Goal: Task Accomplishment & Management: Use online tool/utility

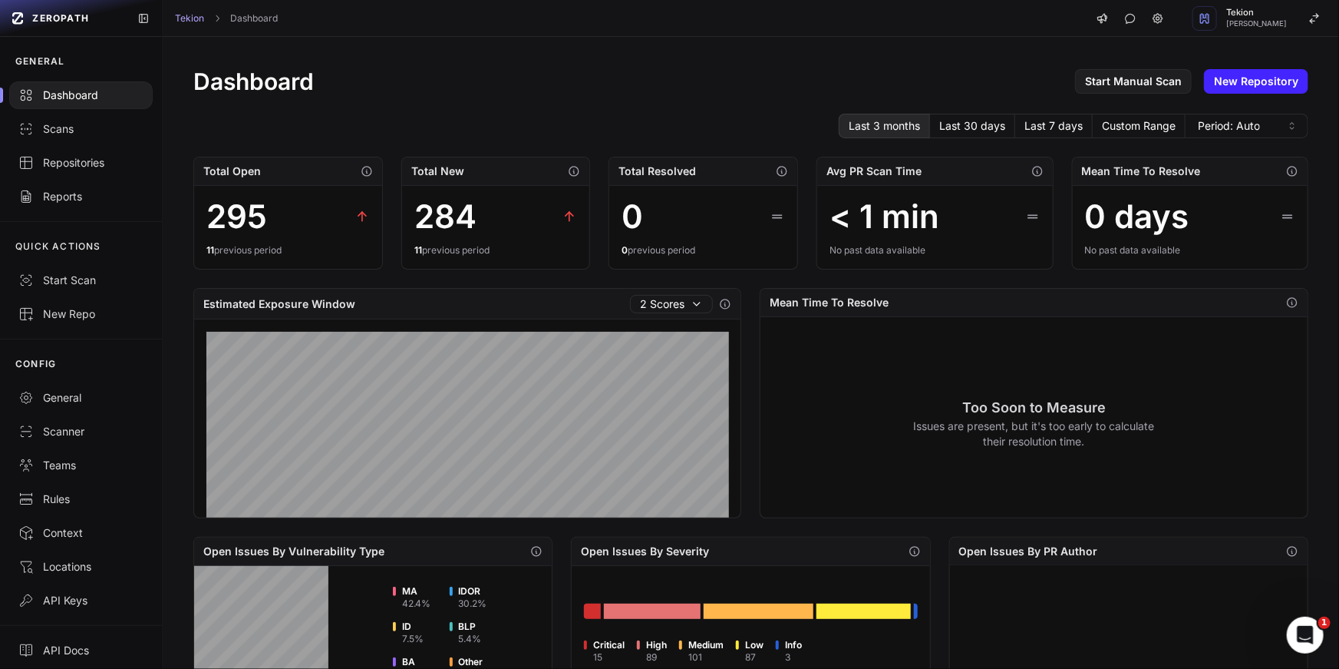
click at [586, 62] on div "Dashboard Start Manual Scan New Repository Last 3 months Last 30 days Last 7 da…" at bounding box center [751, 590] width 1177 height 1106
click at [79, 160] on div "Repositories" at bounding box center [80, 162] width 125 height 15
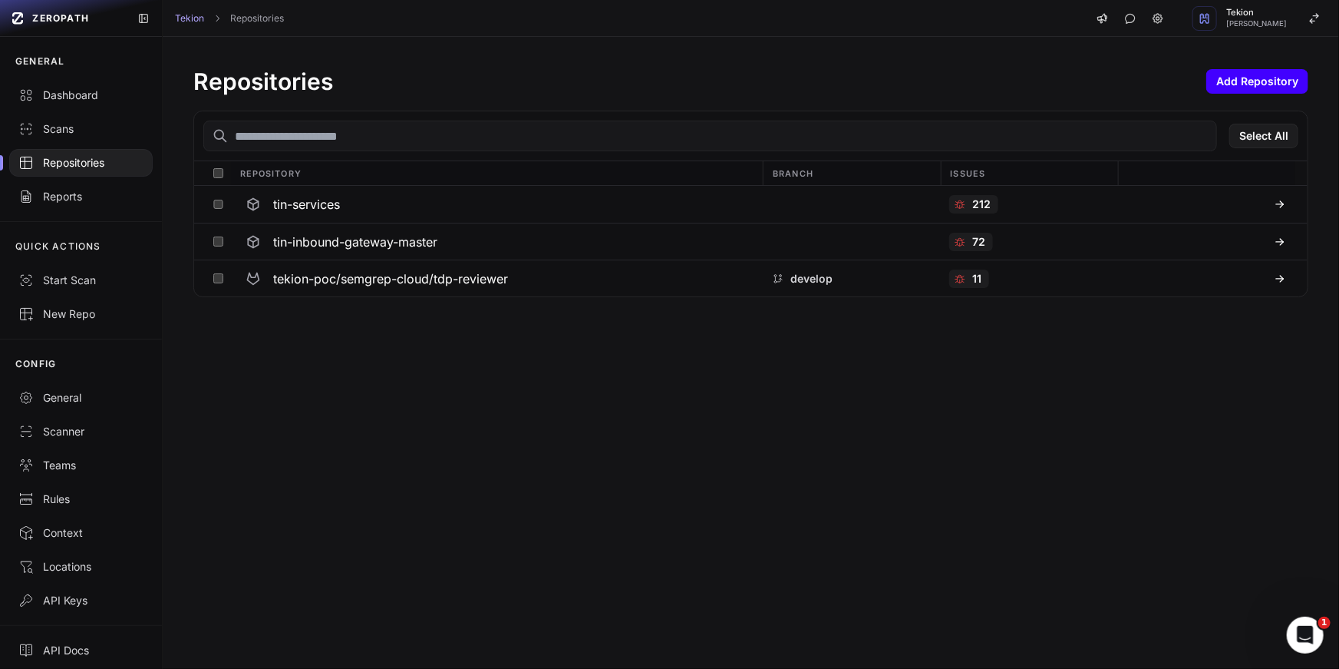
click at [1227, 79] on button "Add Repository" at bounding box center [1258, 81] width 102 height 25
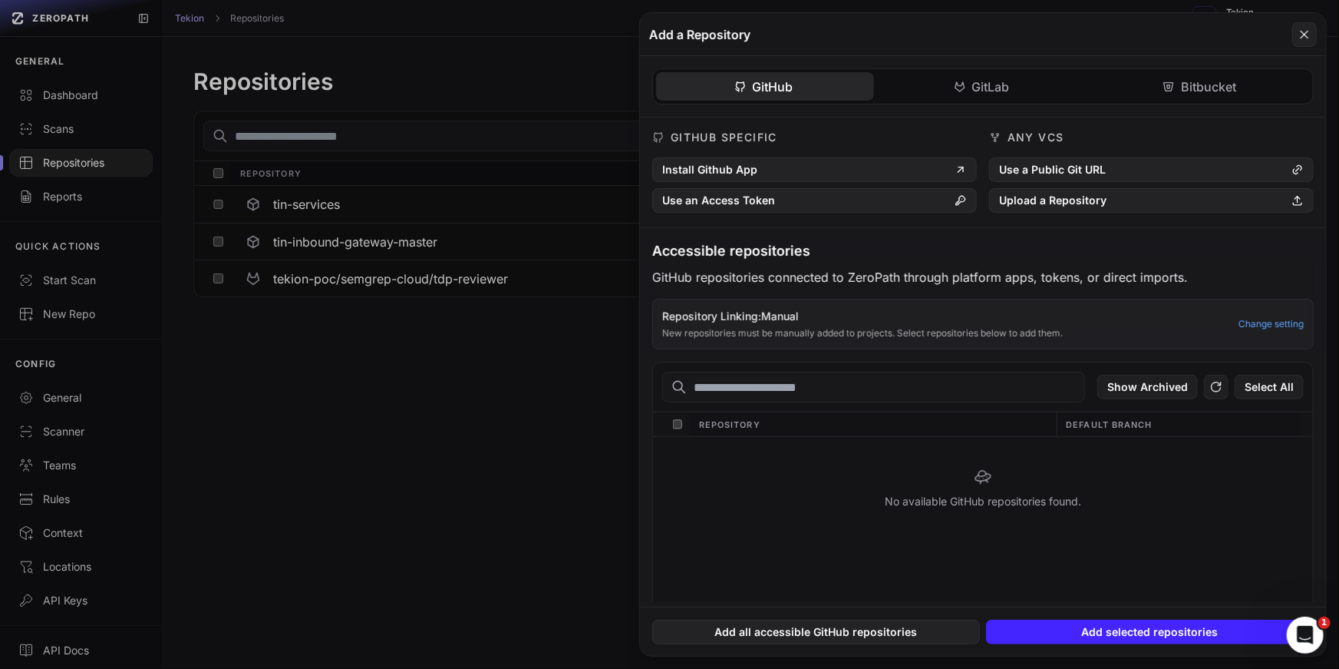
click at [581, 382] on button at bounding box center [669, 334] width 1339 height 669
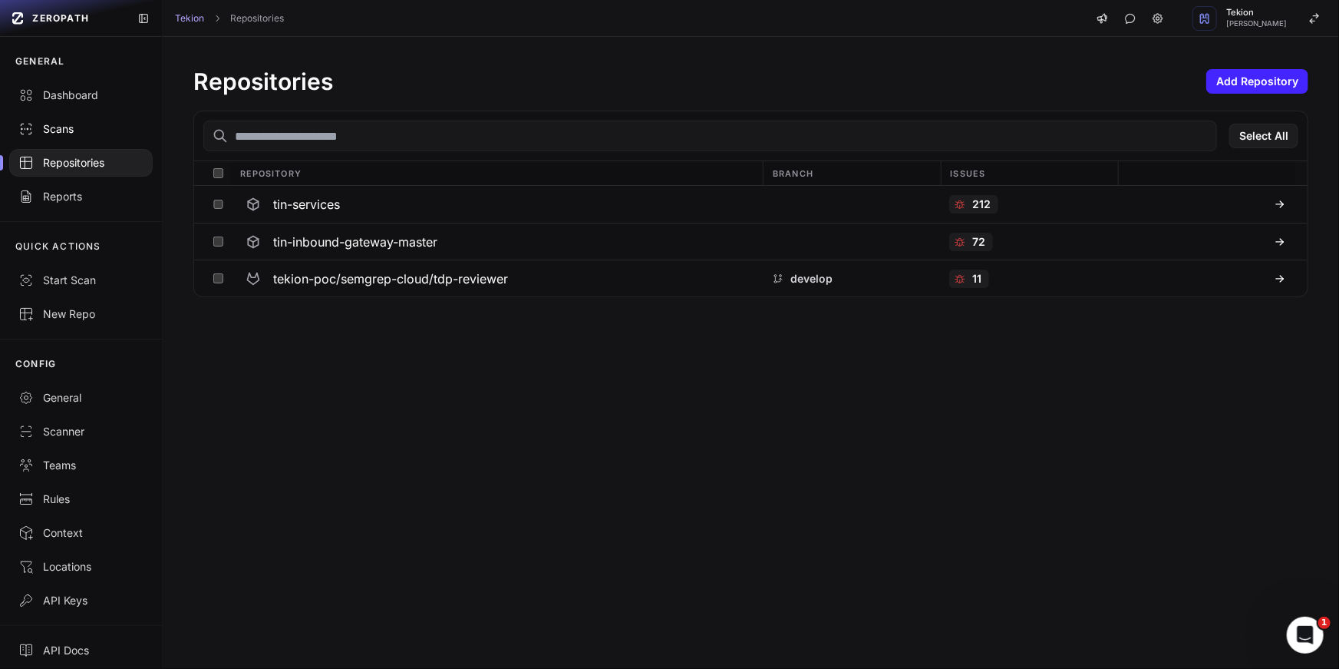
click at [94, 127] on div "Scans" at bounding box center [80, 128] width 125 height 15
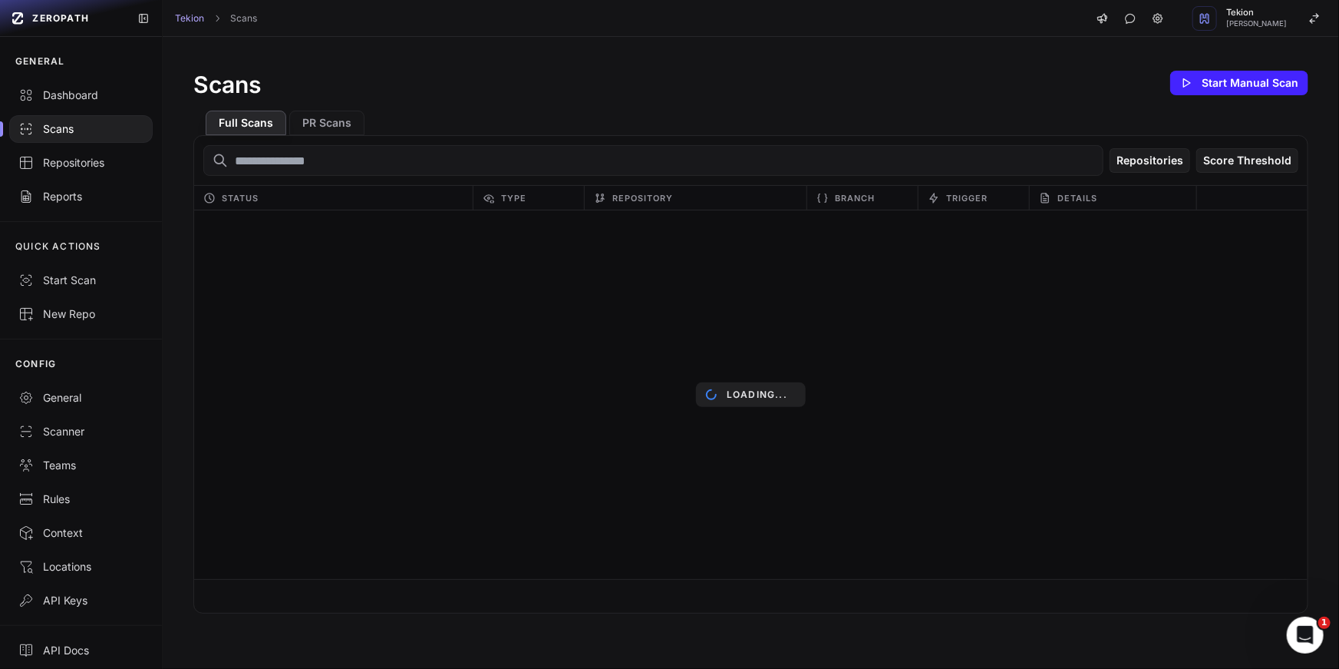
click at [851, 94] on div "Scans Start Manual Scan" at bounding box center [750, 83] width 1115 height 31
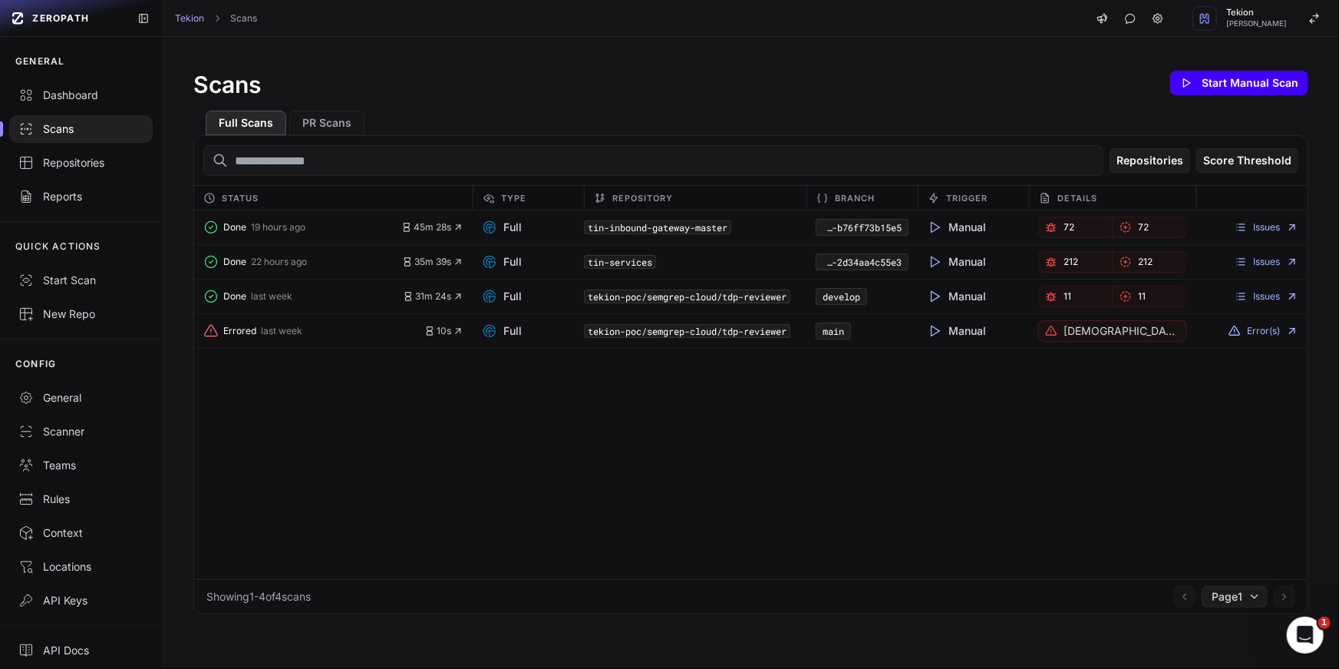
click at [1207, 91] on button "Start Manual Scan" at bounding box center [1240, 83] width 138 height 25
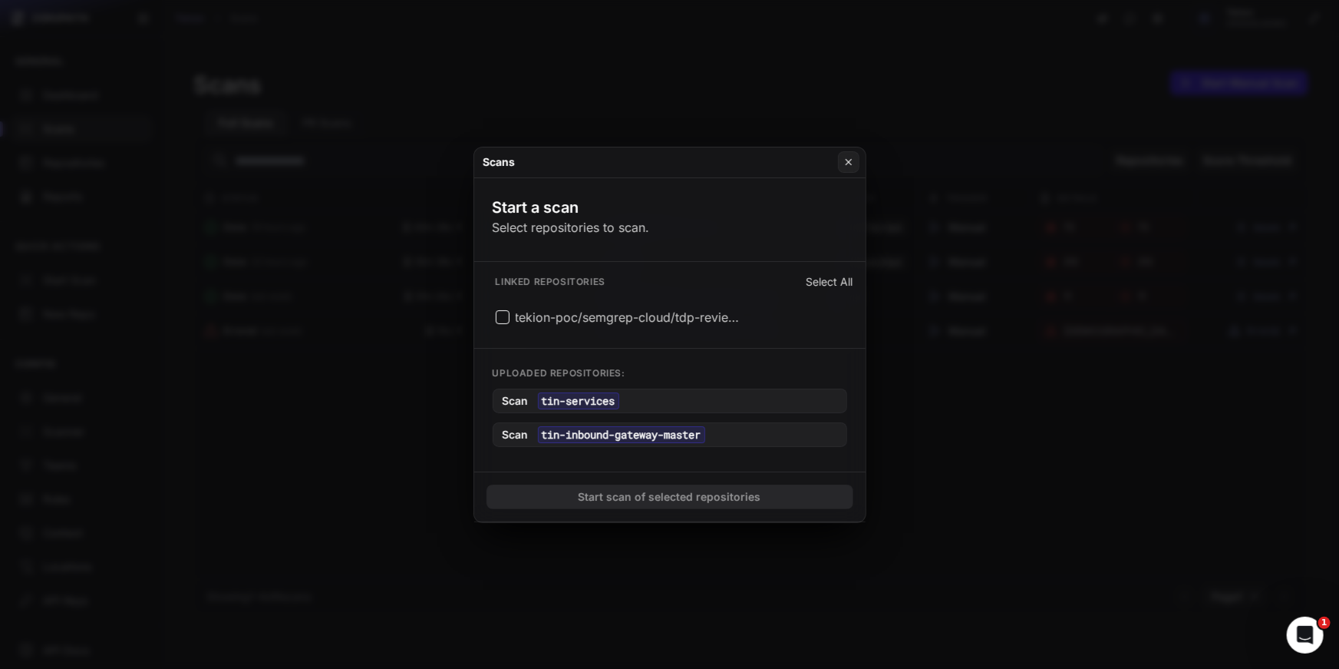
click at [578, 233] on p "Select repositories to scan." at bounding box center [571, 227] width 157 height 18
click at [846, 160] on icon at bounding box center [849, 162] width 11 height 12
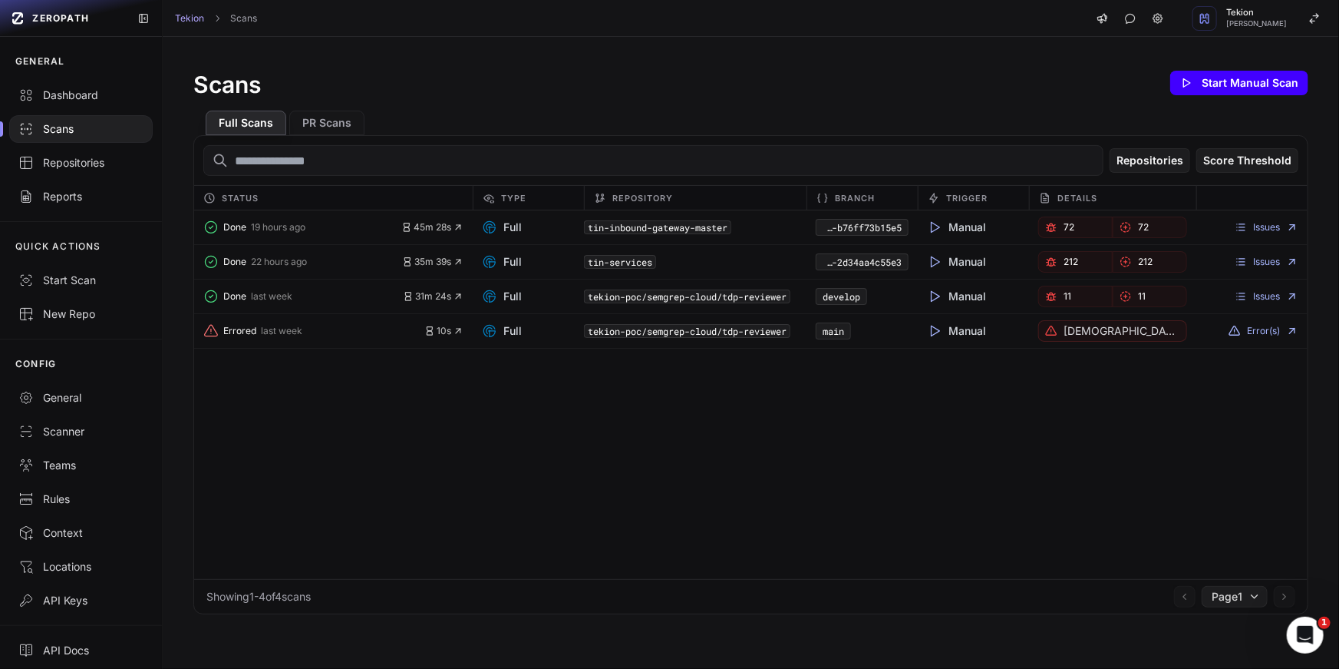
click at [1273, 84] on button "Start Manual Scan" at bounding box center [1240, 83] width 138 height 25
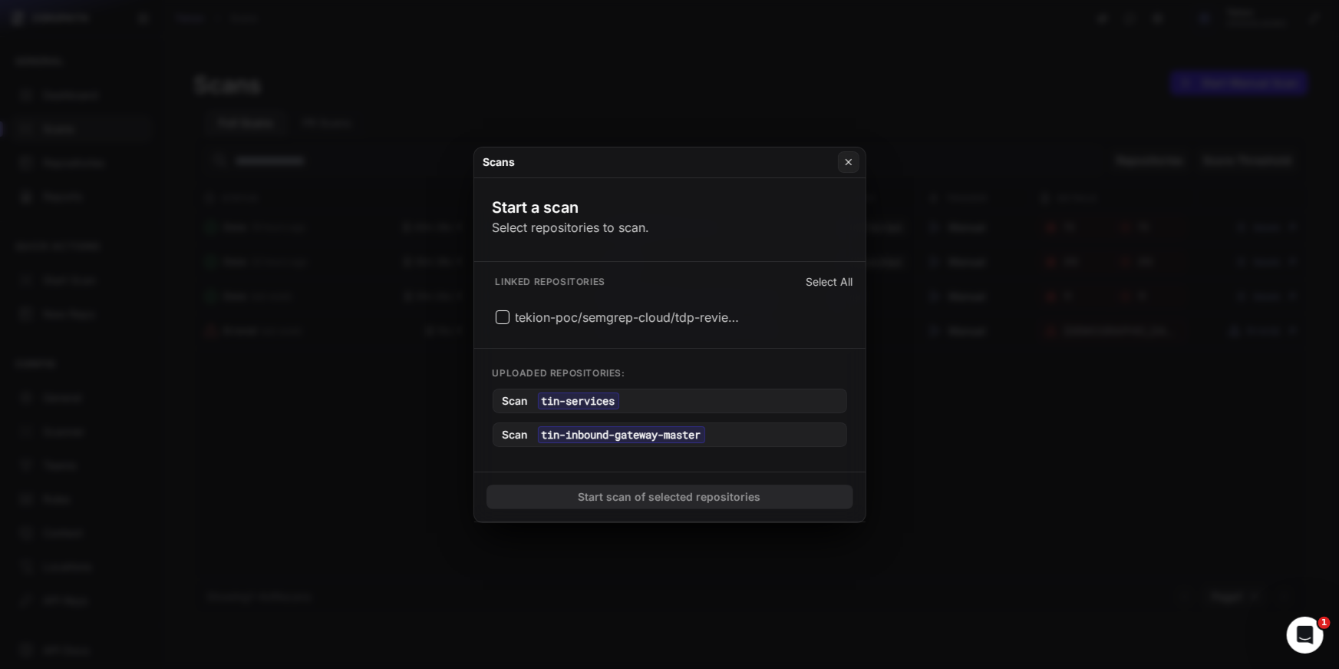
click at [652, 220] on div "Start a scan Select repositories to scan." at bounding box center [571, 216] width 194 height 77
click at [625, 393] on button "Scan tin-services" at bounding box center [670, 400] width 355 height 25
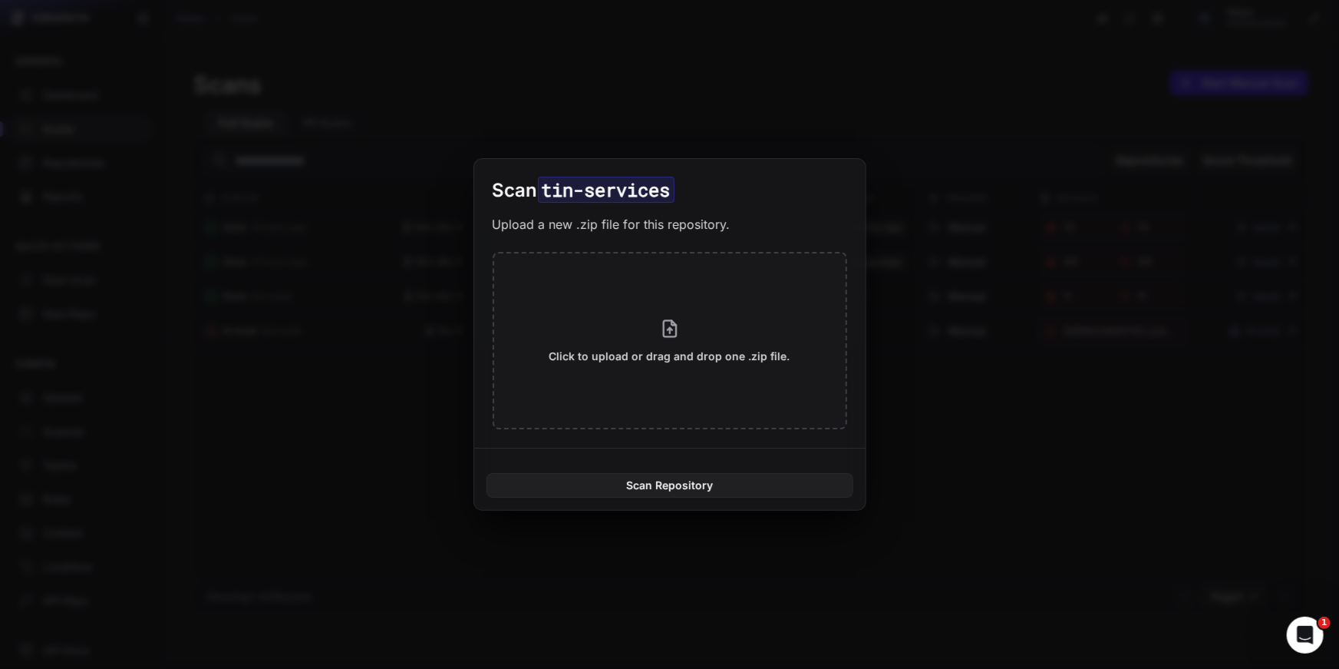
click at [543, 230] on p "Upload a new .zip file for this repository." at bounding box center [612, 224] width 238 height 18
click at [593, 230] on p "Upload a new .zip file for this repository." at bounding box center [612, 224] width 238 height 18
click at [765, 206] on div "Scan tin-services Upload a new .zip file for this repository. Click to upload o…" at bounding box center [669, 303] width 391 height 289
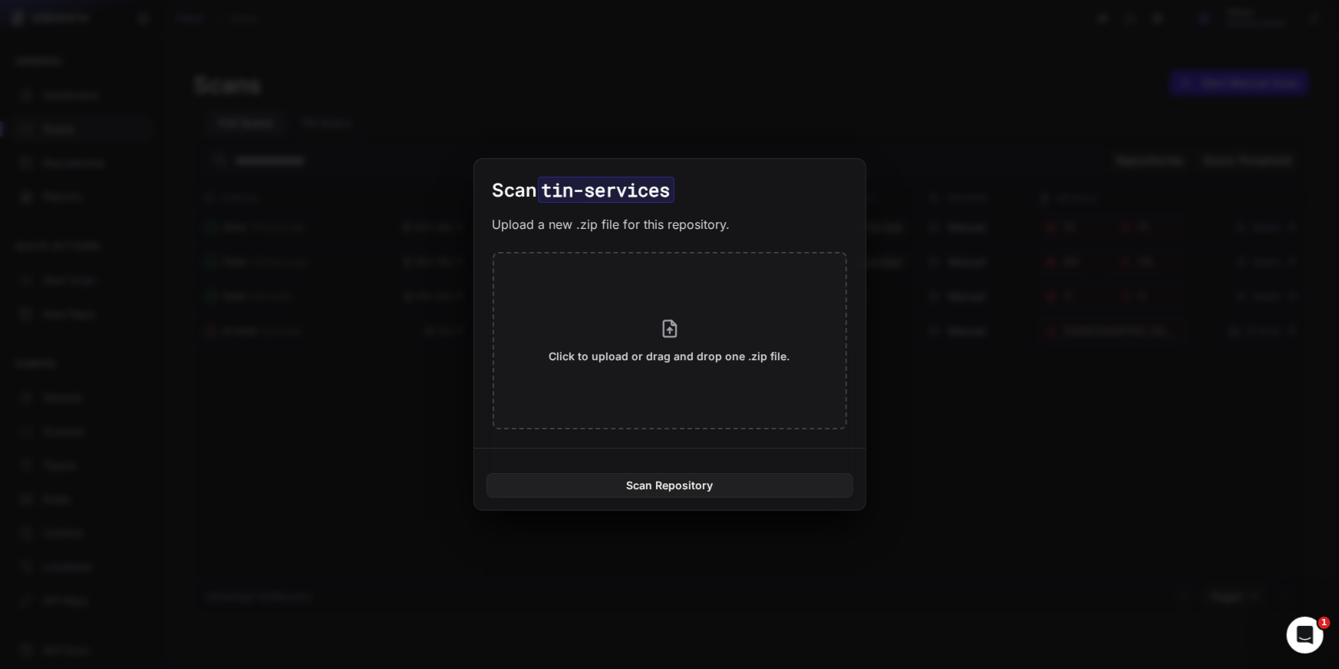
click at [437, 207] on button at bounding box center [669, 334] width 1339 height 669
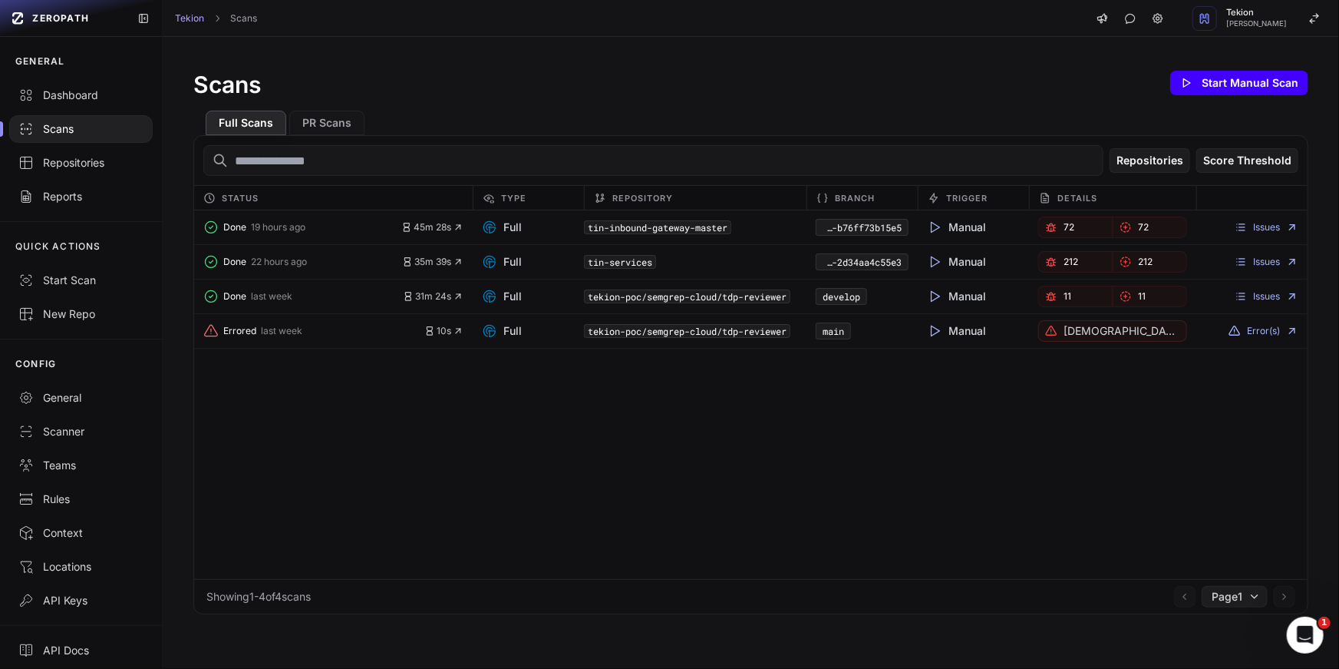
click at [1255, 88] on button "Start Manual Scan" at bounding box center [1240, 83] width 138 height 25
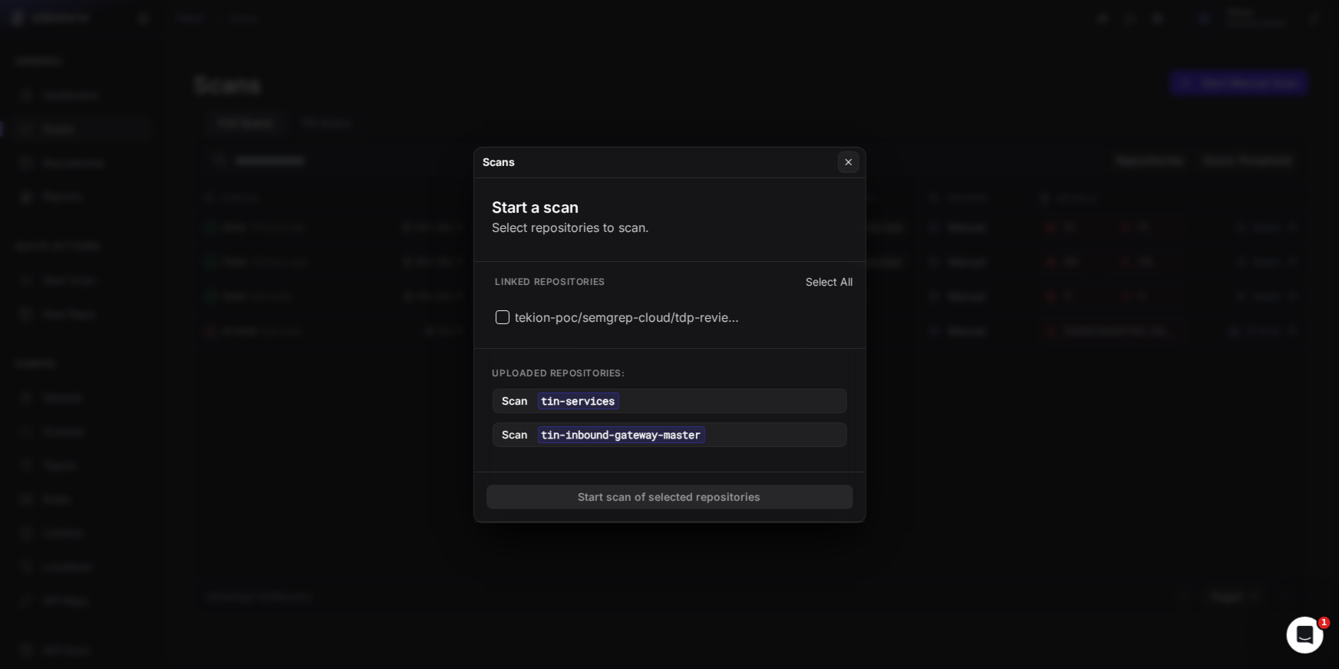
click at [655, 404] on button "Scan tin-services" at bounding box center [670, 400] width 355 height 25
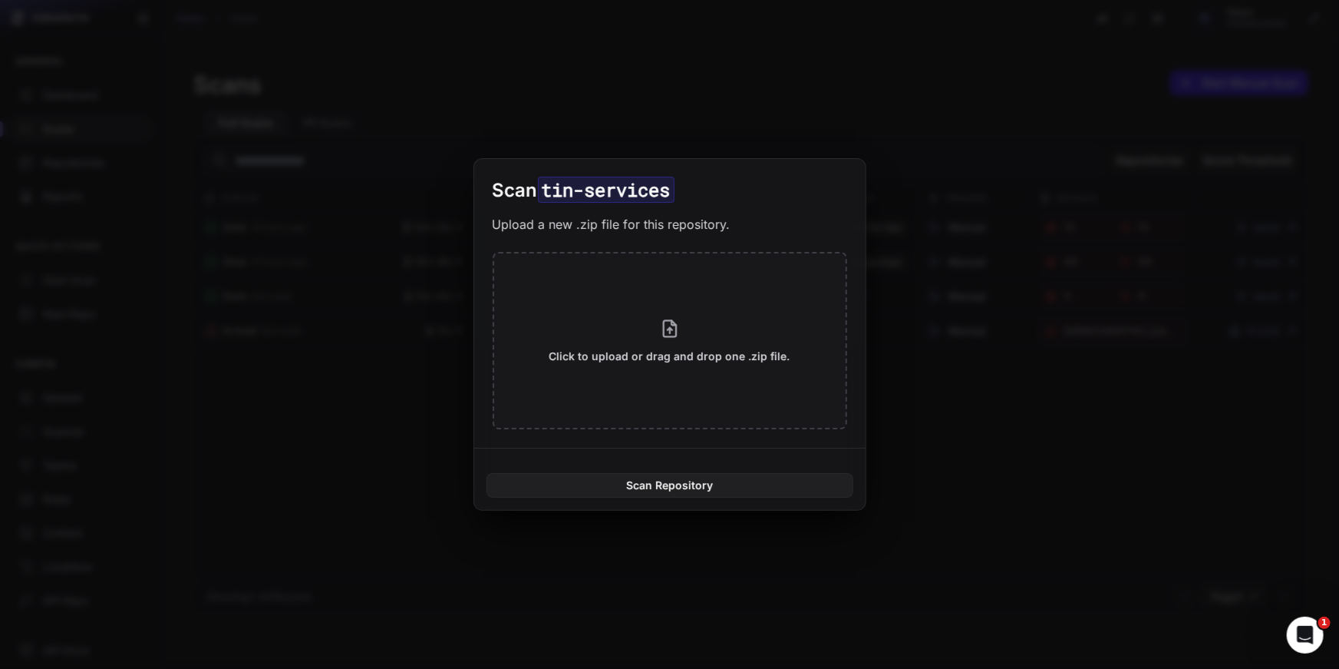
click at [1055, 309] on button at bounding box center [669, 334] width 1339 height 669
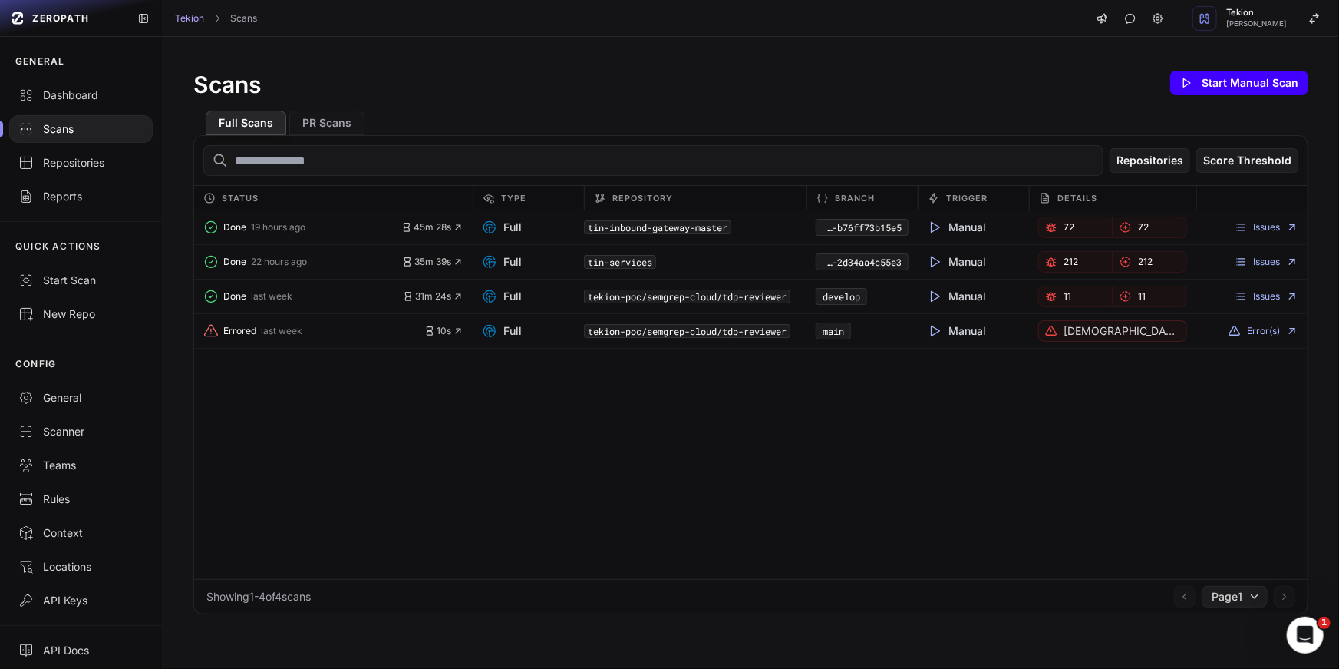
click at [1234, 84] on button "Start Manual Scan" at bounding box center [1240, 83] width 138 height 25
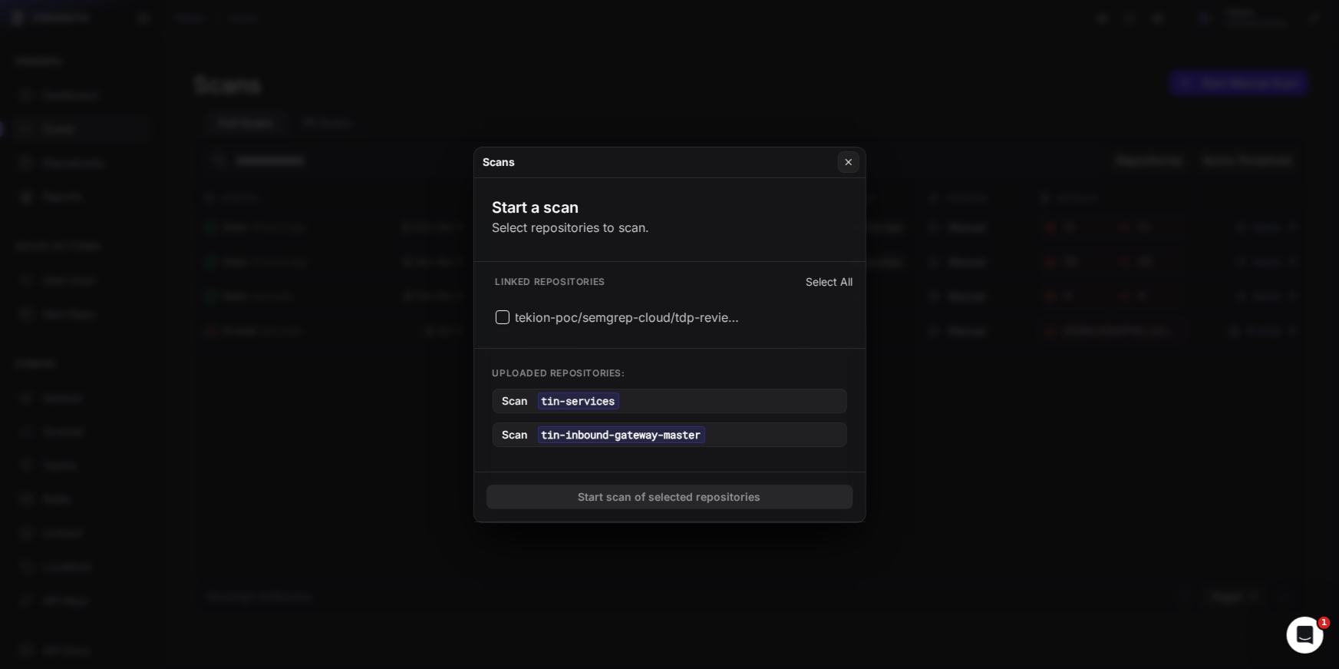
click at [775, 428] on button "Scan tin-inbound-gateway-master" at bounding box center [670, 434] width 355 height 25
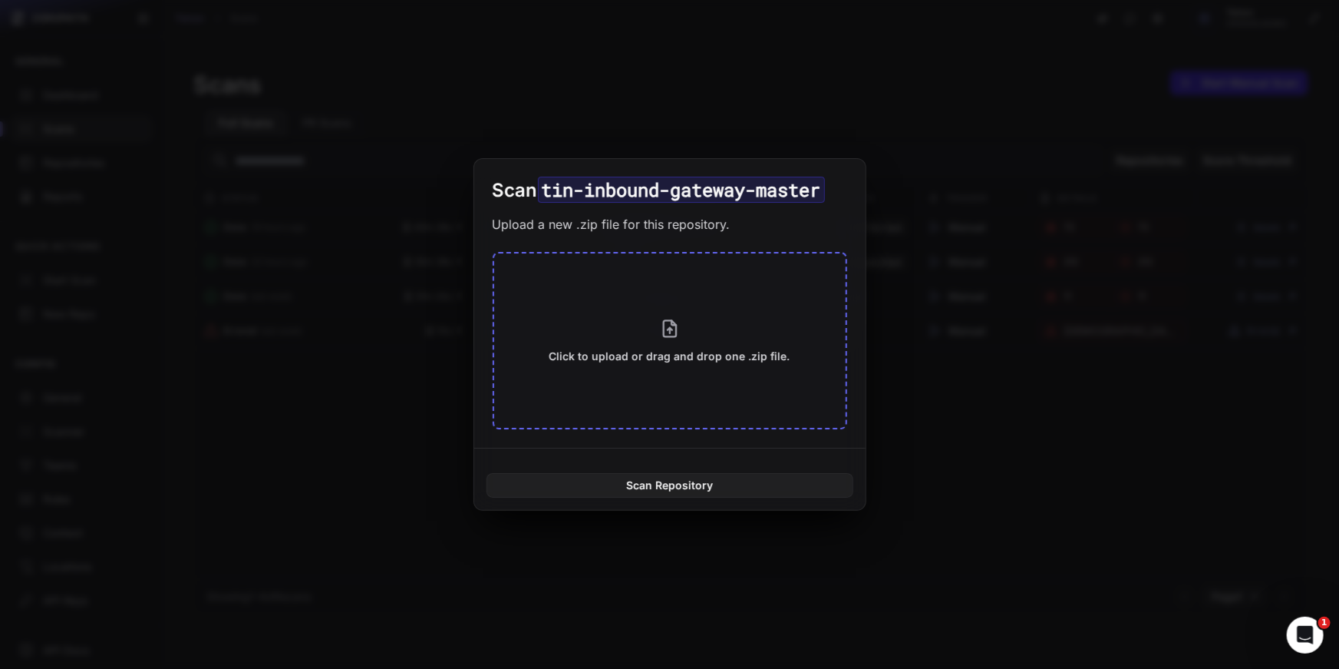
click at [750, 367] on button "Click to upload or drag and drop one .zip file." at bounding box center [670, 340] width 355 height 177
click at [947, 268] on button at bounding box center [669, 334] width 1339 height 669
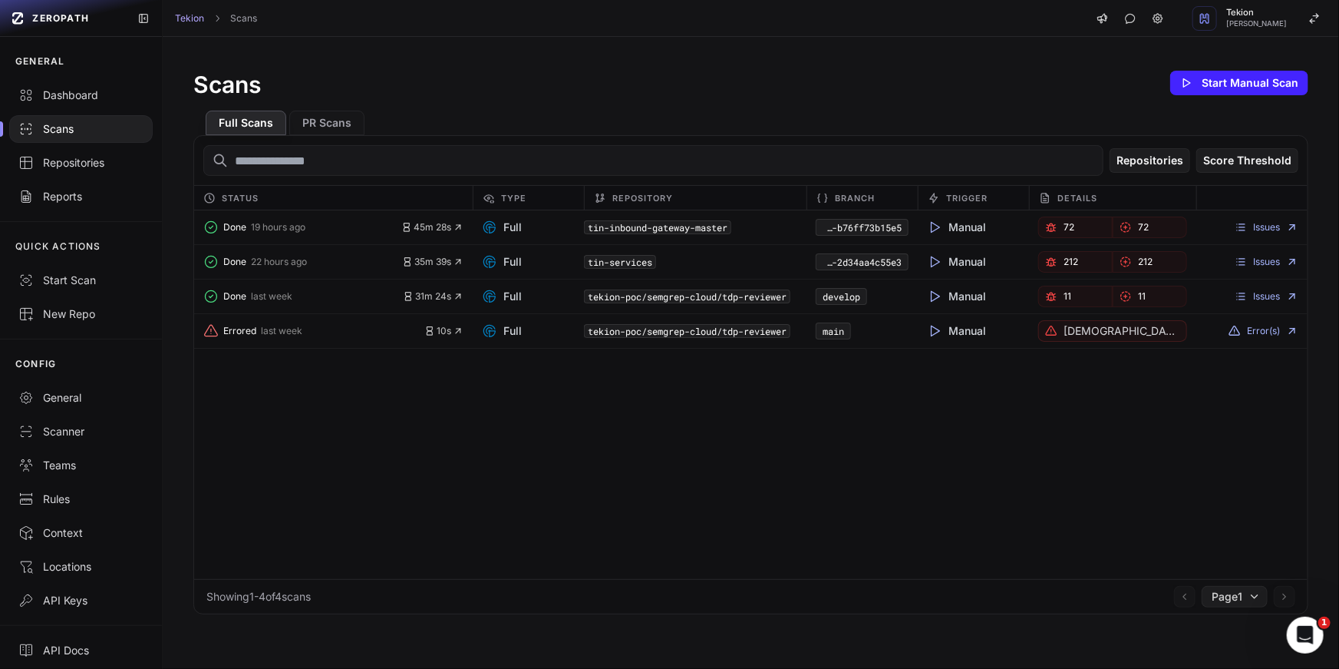
click at [862, 480] on div "Done 19 hours ago 45m 28s Full tin-inbound-gateway-master ee4d448a-d3e9-4cdb-97…" at bounding box center [751, 394] width 1114 height 368
click at [1022, 375] on div "Done 19 hours ago 45m 28s Full tin-inbound-gateway-master ee4d448a-d3e9-4cdb-97…" at bounding box center [751, 394] width 1114 height 368
click at [1263, 225] on link "Issues" at bounding box center [1267, 227] width 64 height 12
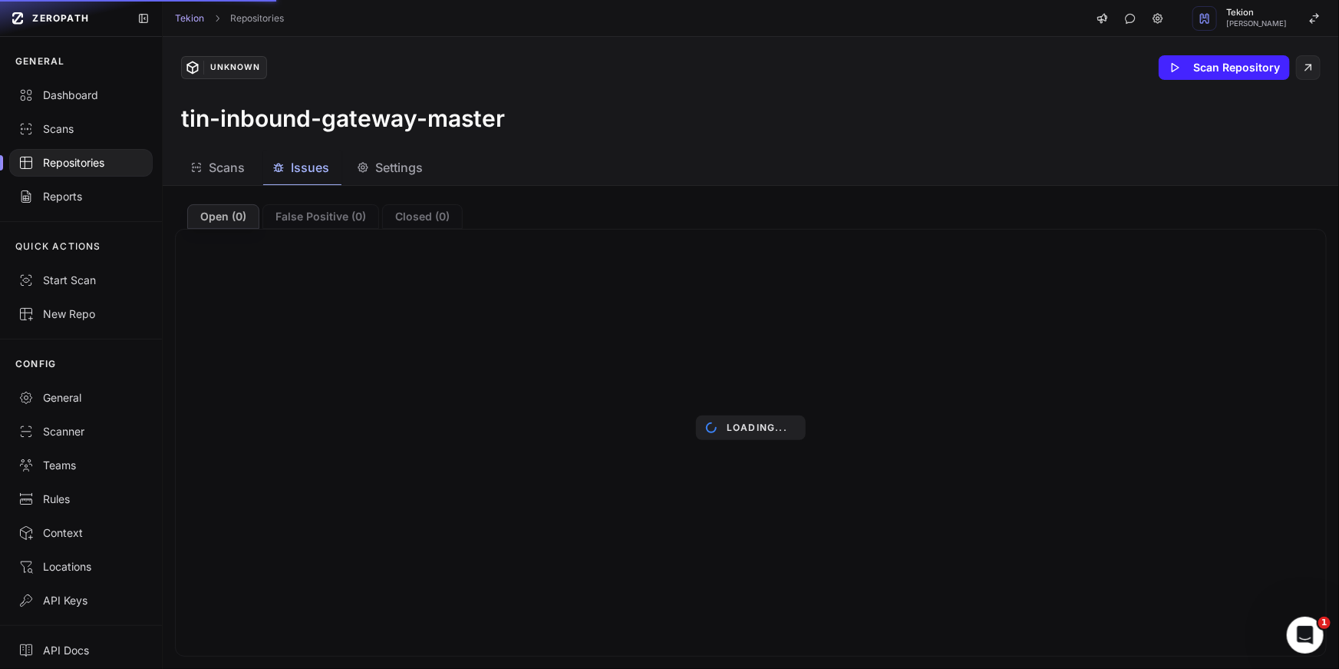
click at [505, 109] on div "tin-inbound-gateway-master" at bounding box center [751, 118] width 1140 height 28
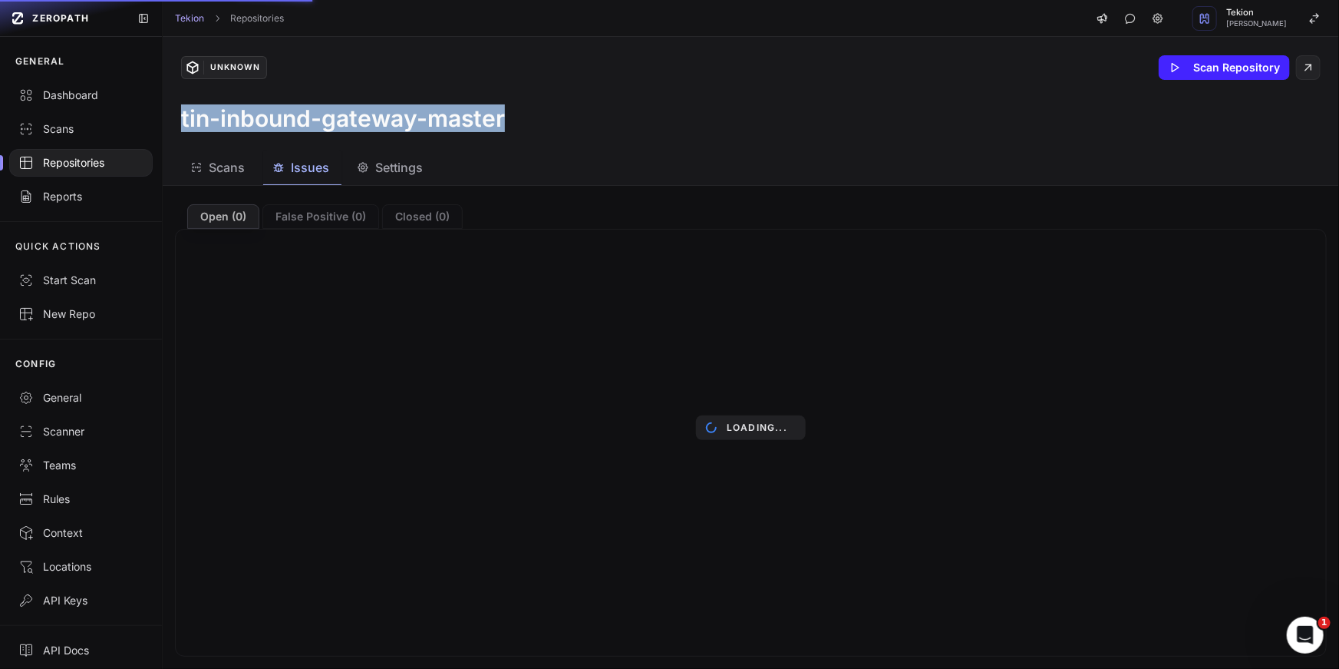
click at [536, 119] on div "tin-inbound-gateway-master" at bounding box center [751, 118] width 1140 height 28
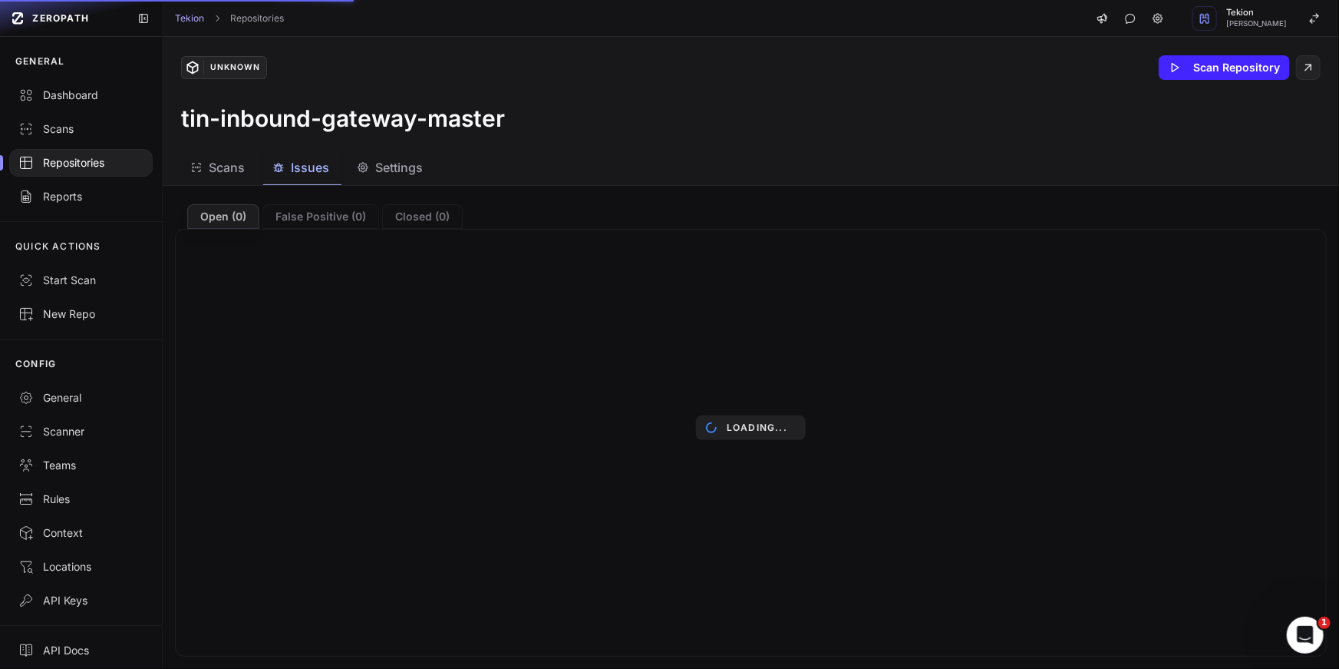
click at [573, 129] on div "tin-inbound-gateway-master" at bounding box center [751, 118] width 1140 height 28
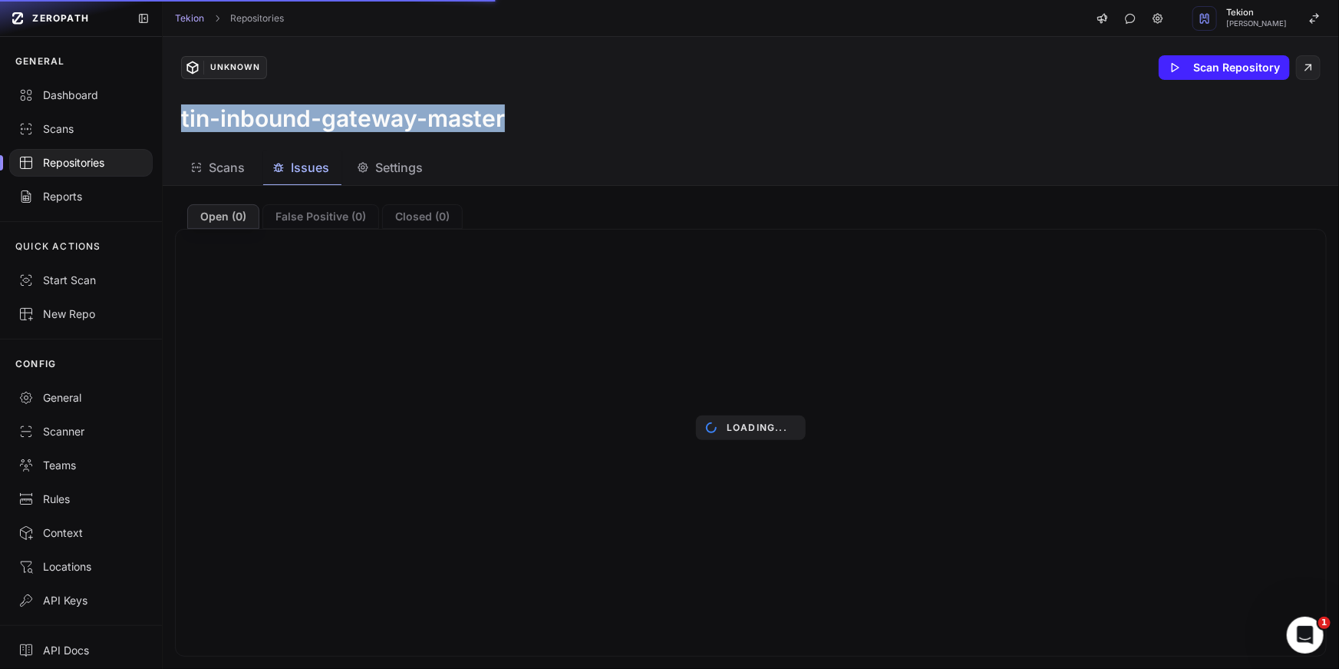
click at [605, 128] on div "tin-inbound-gateway-master" at bounding box center [751, 118] width 1140 height 28
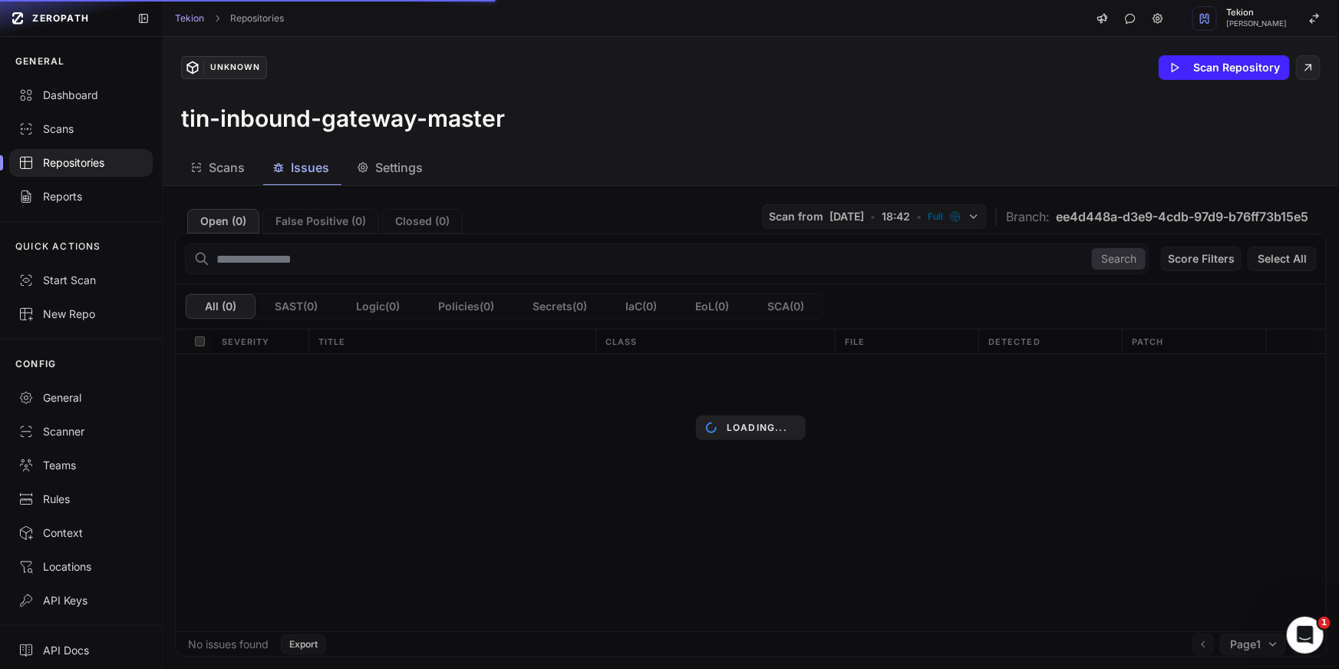
click at [605, 128] on div "tin-inbound-gateway-master" at bounding box center [751, 118] width 1140 height 28
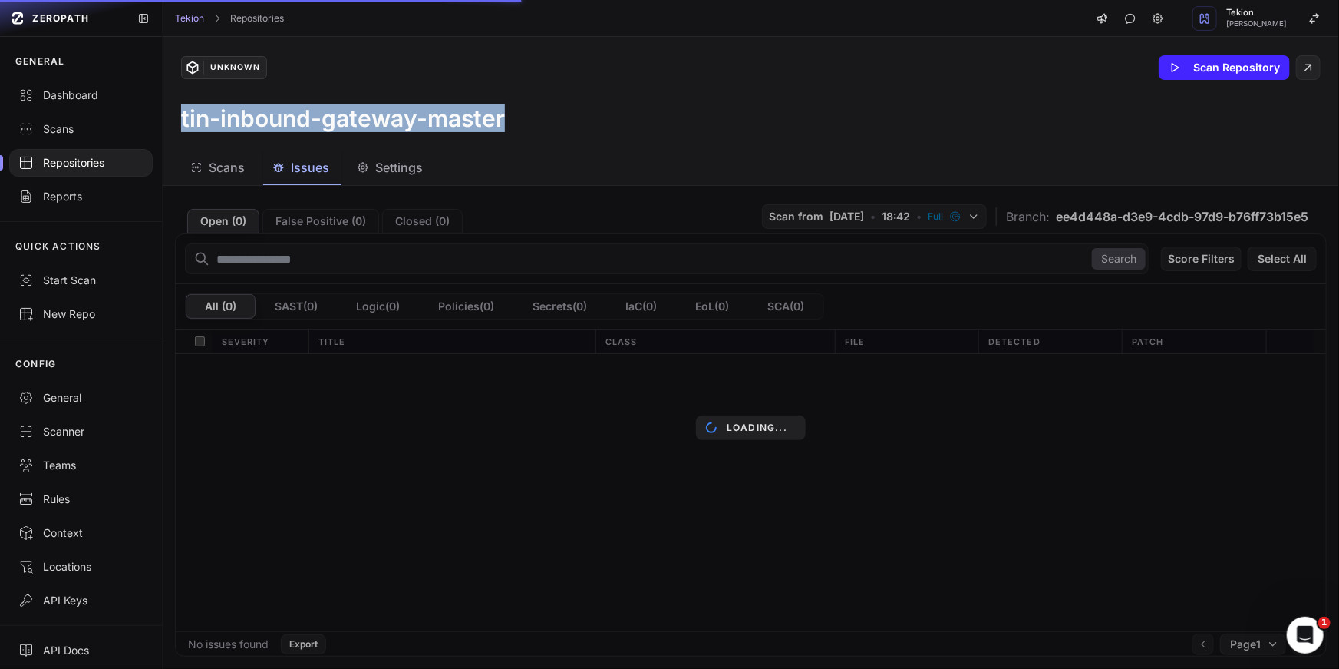
click at [606, 128] on div "tin-inbound-gateway-master" at bounding box center [751, 118] width 1140 height 28
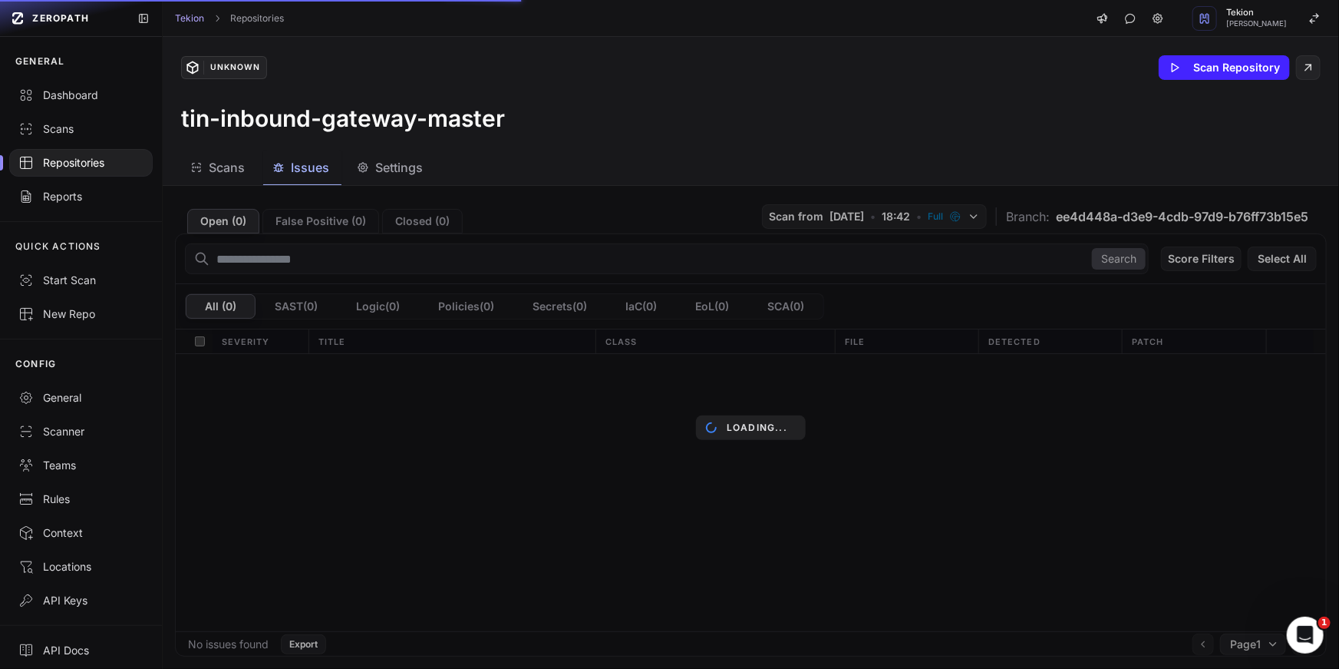
click at [606, 128] on div "tin-inbound-gateway-master" at bounding box center [751, 118] width 1140 height 28
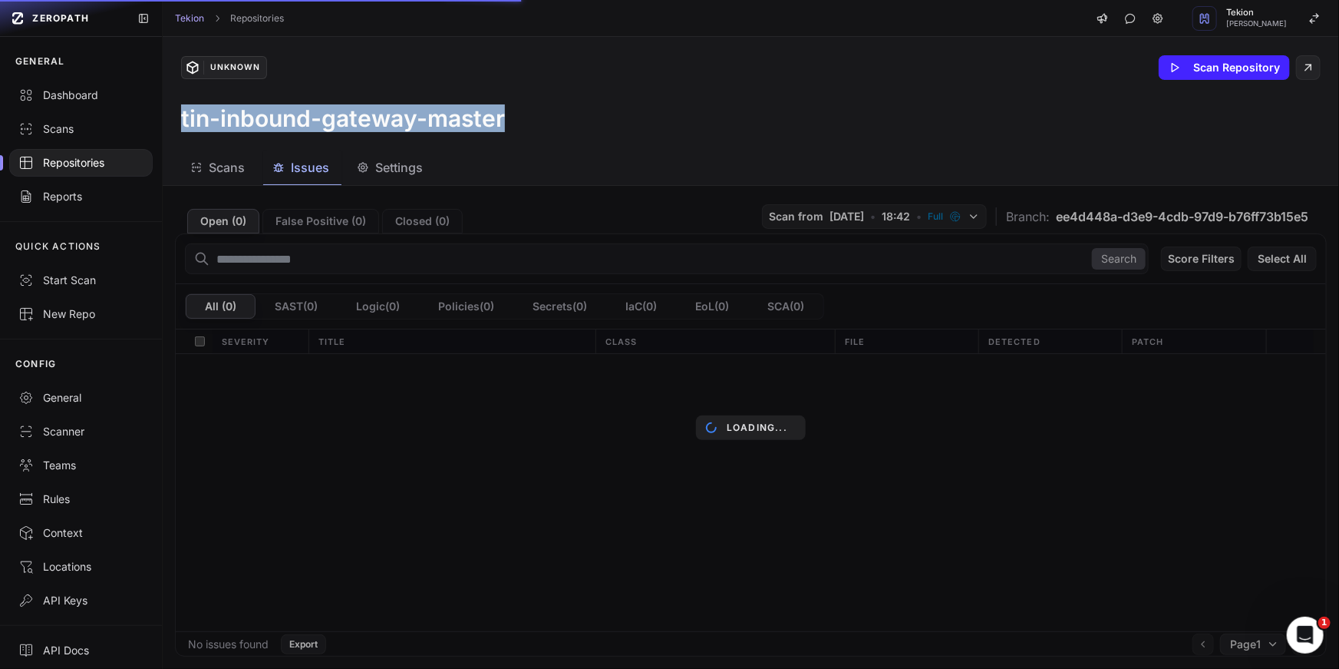
click at [606, 128] on div "tin-inbound-gateway-master" at bounding box center [751, 118] width 1140 height 28
click at [632, 127] on div "tin-inbound-gateway-master" at bounding box center [751, 118] width 1140 height 28
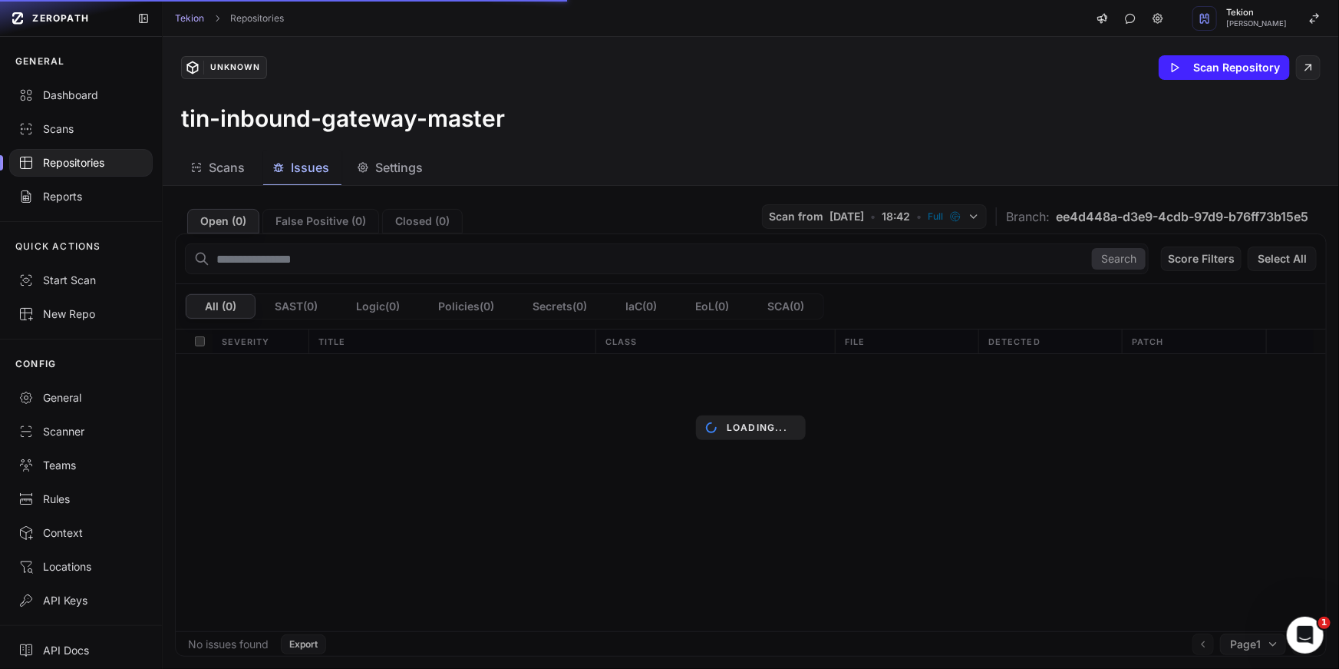
click at [632, 127] on div "tin-inbound-gateway-master" at bounding box center [751, 118] width 1140 height 28
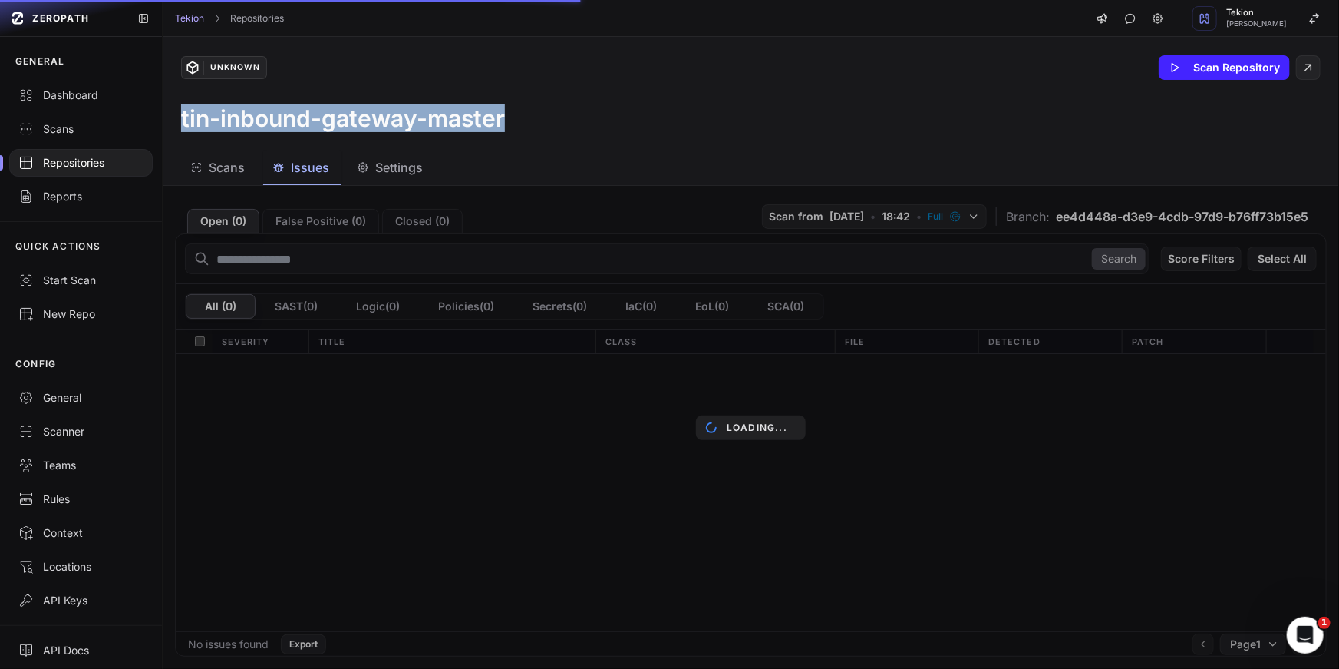
click at [632, 127] on div "tin-inbound-gateway-master" at bounding box center [751, 118] width 1140 height 28
click at [660, 129] on div "tin-inbound-gateway-master" at bounding box center [751, 118] width 1140 height 28
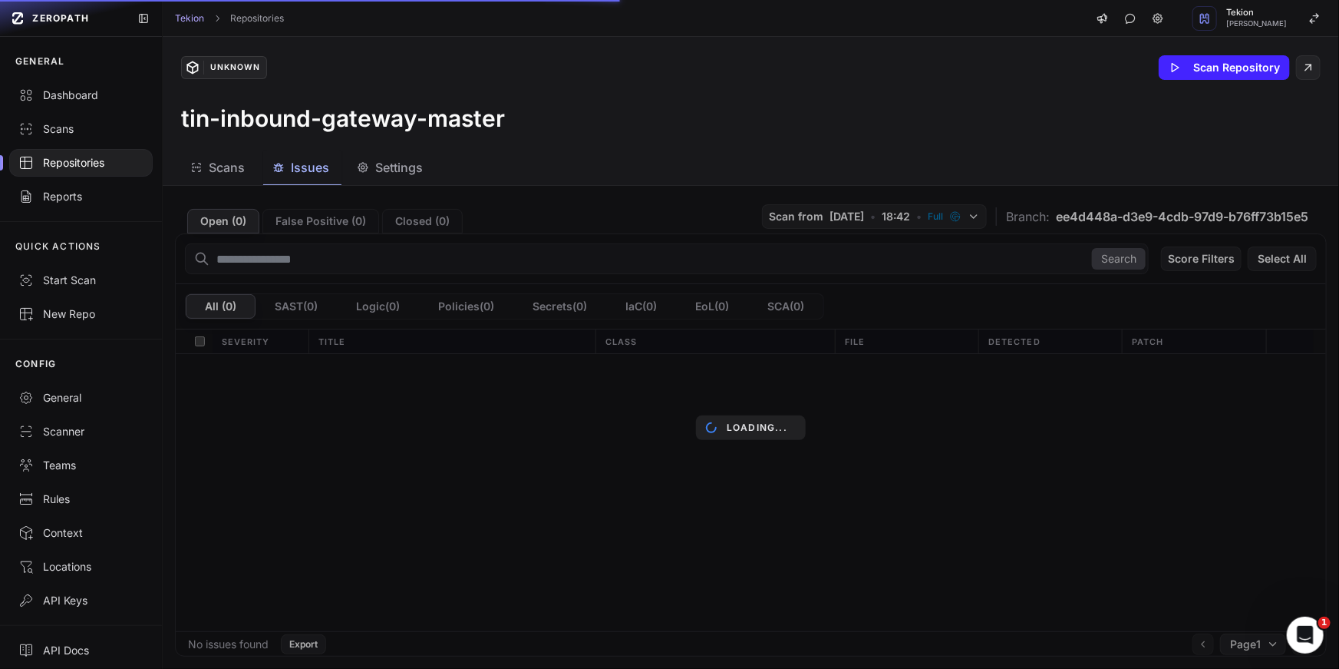
click at [660, 129] on div "tin-inbound-gateway-master" at bounding box center [751, 118] width 1140 height 28
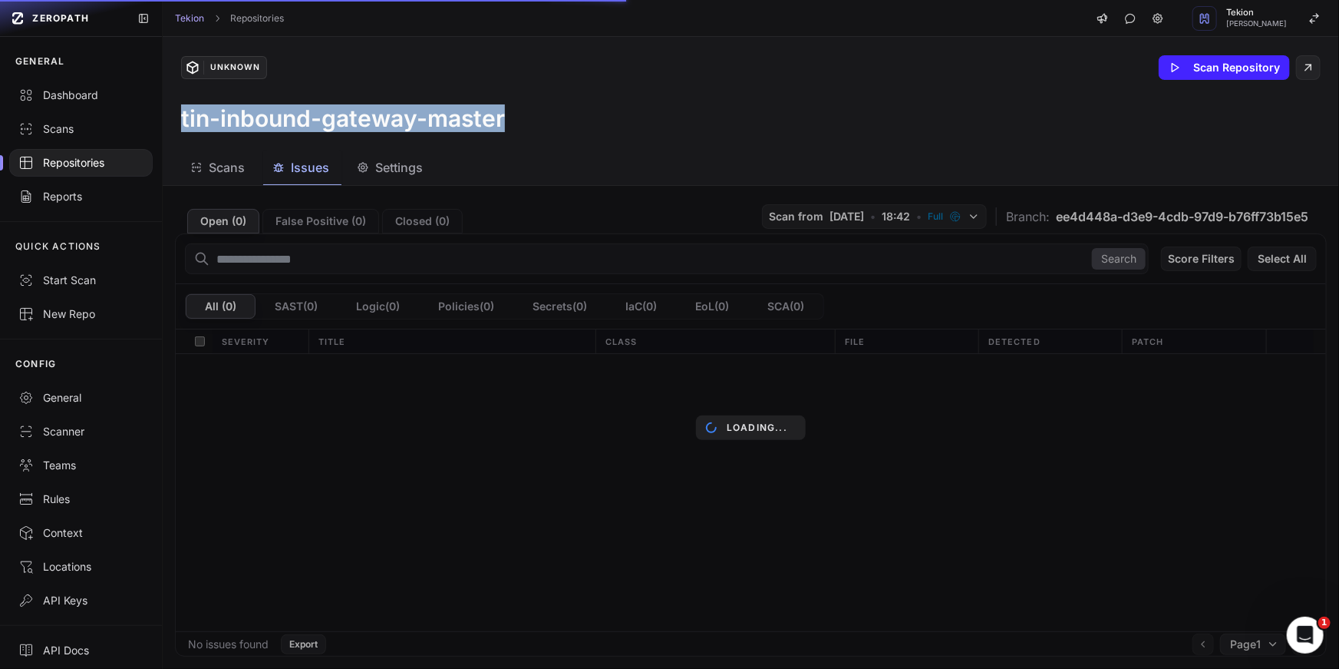
click at [660, 129] on div "tin-inbound-gateway-master" at bounding box center [751, 118] width 1140 height 28
click at [667, 129] on div "tin-inbound-gateway-master" at bounding box center [751, 118] width 1140 height 28
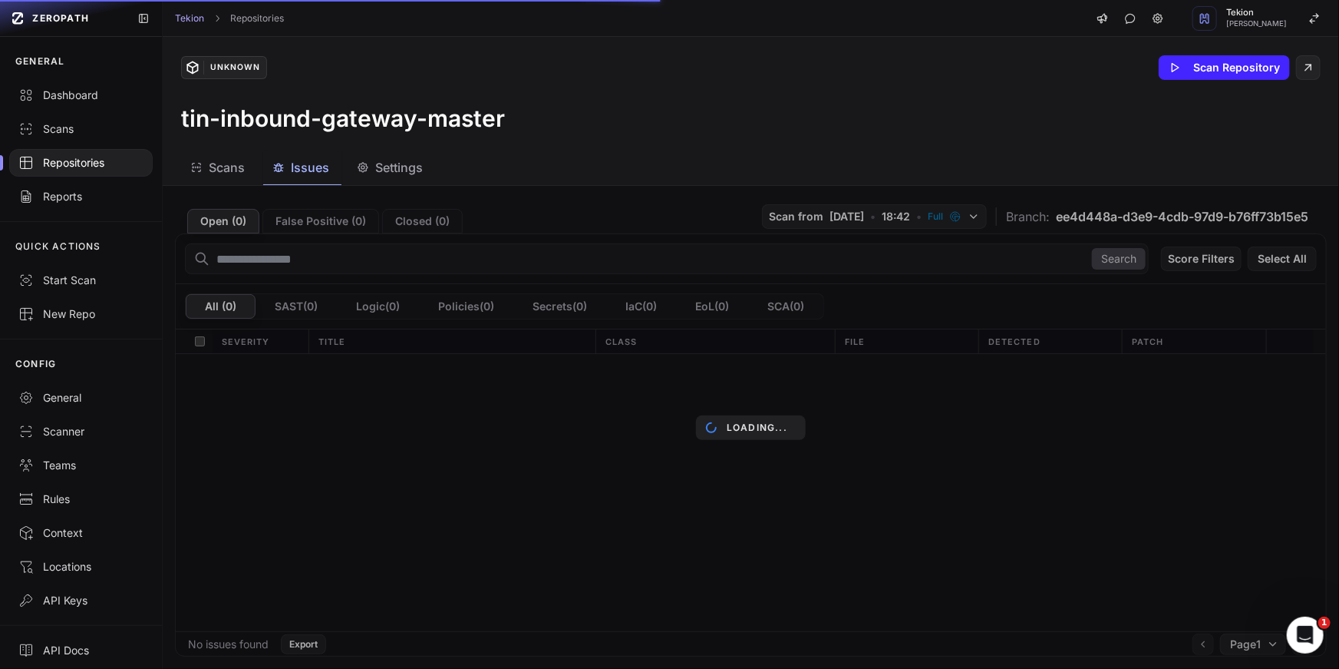
click at [667, 129] on div "tin-inbound-gateway-master" at bounding box center [751, 118] width 1140 height 28
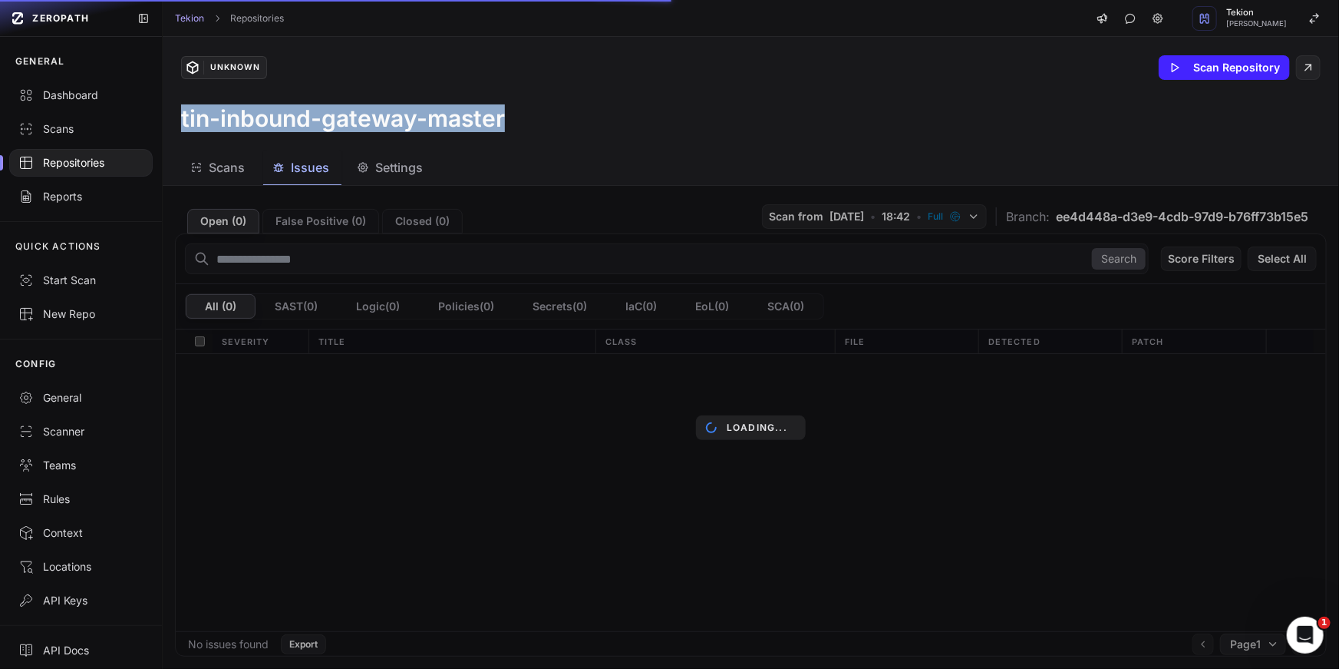
click at [667, 129] on div "tin-inbound-gateway-master" at bounding box center [751, 118] width 1140 height 28
click at [699, 129] on div "tin-inbound-gateway-master" at bounding box center [751, 118] width 1140 height 28
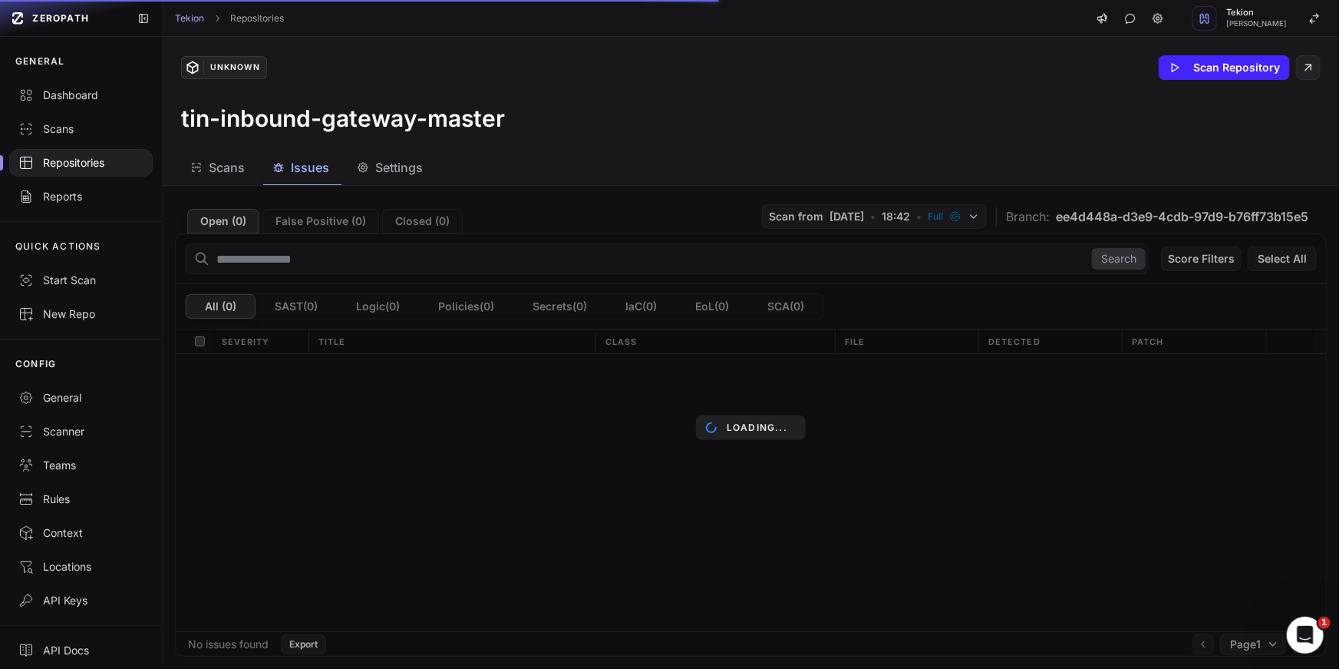
click at [699, 129] on div "tin-inbound-gateway-master" at bounding box center [751, 118] width 1140 height 28
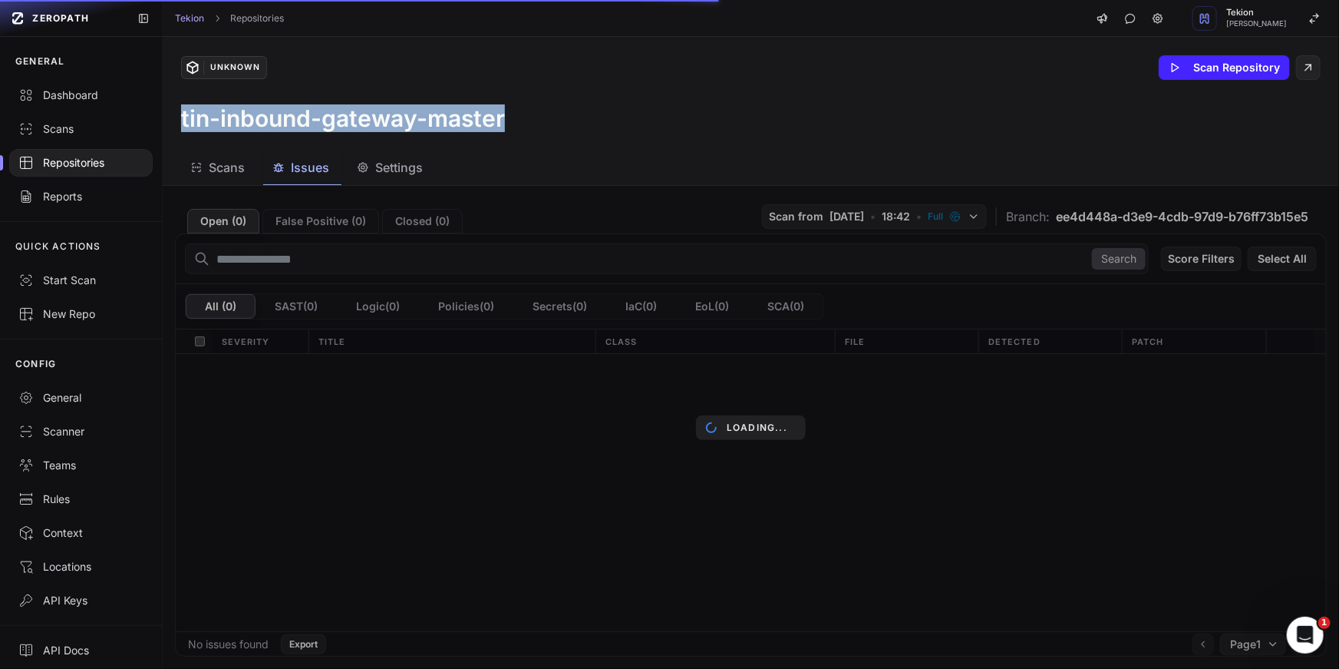
drag, startPoint x: 699, startPoint y: 129, endPoint x: 375, endPoint y: 117, distance: 324.9
click at [374, 117] on div "tin-inbound-gateway-master" at bounding box center [751, 118] width 1140 height 28
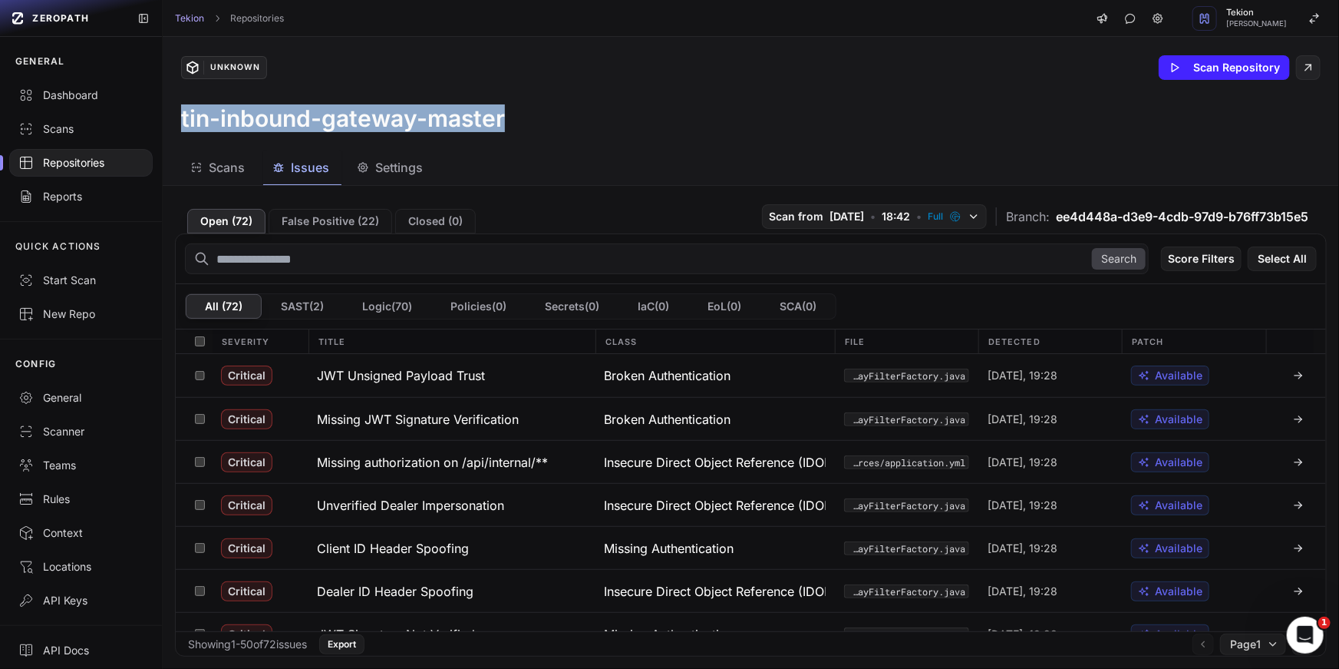
click at [375, 117] on h3 "tin-inbound-gateway-master" at bounding box center [343, 118] width 324 height 28
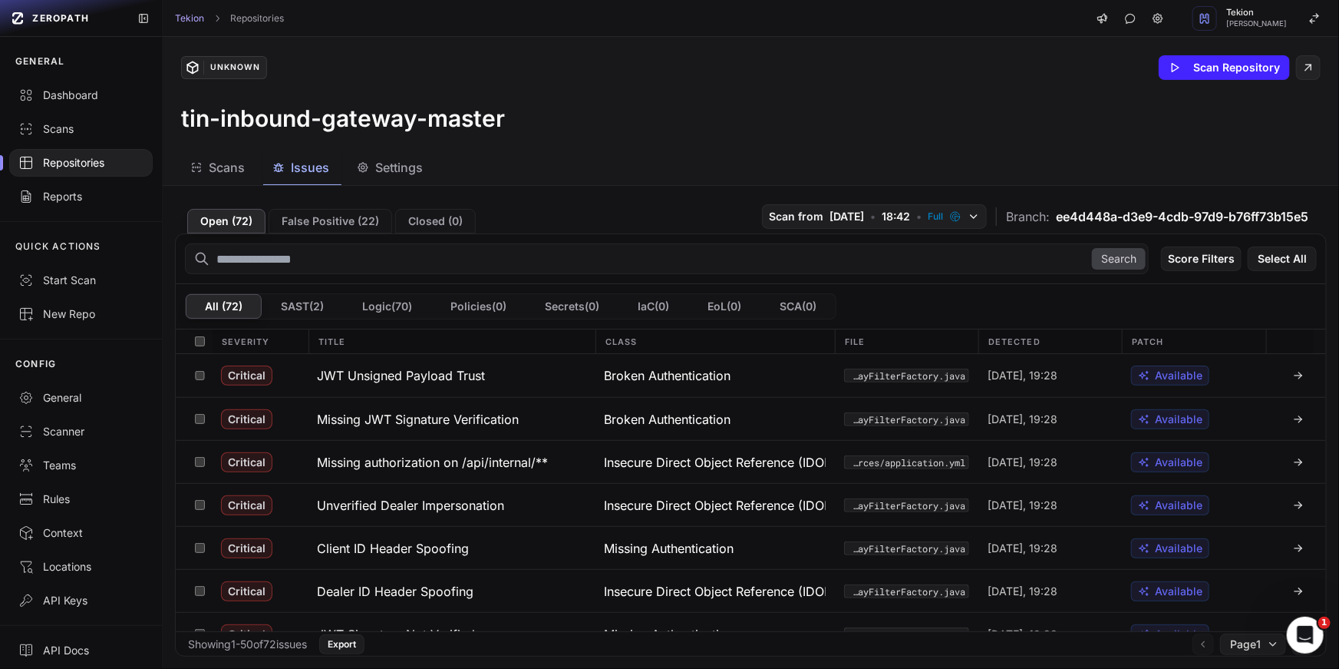
click at [375, 117] on h3 "tin-inbound-gateway-master" at bounding box center [343, 118] width 324 height 28
click at [500, 101] on div "Unknown Scan Repository tin-inbound-gateway-master" at bounding box center [751, 94] width 1177 height 114
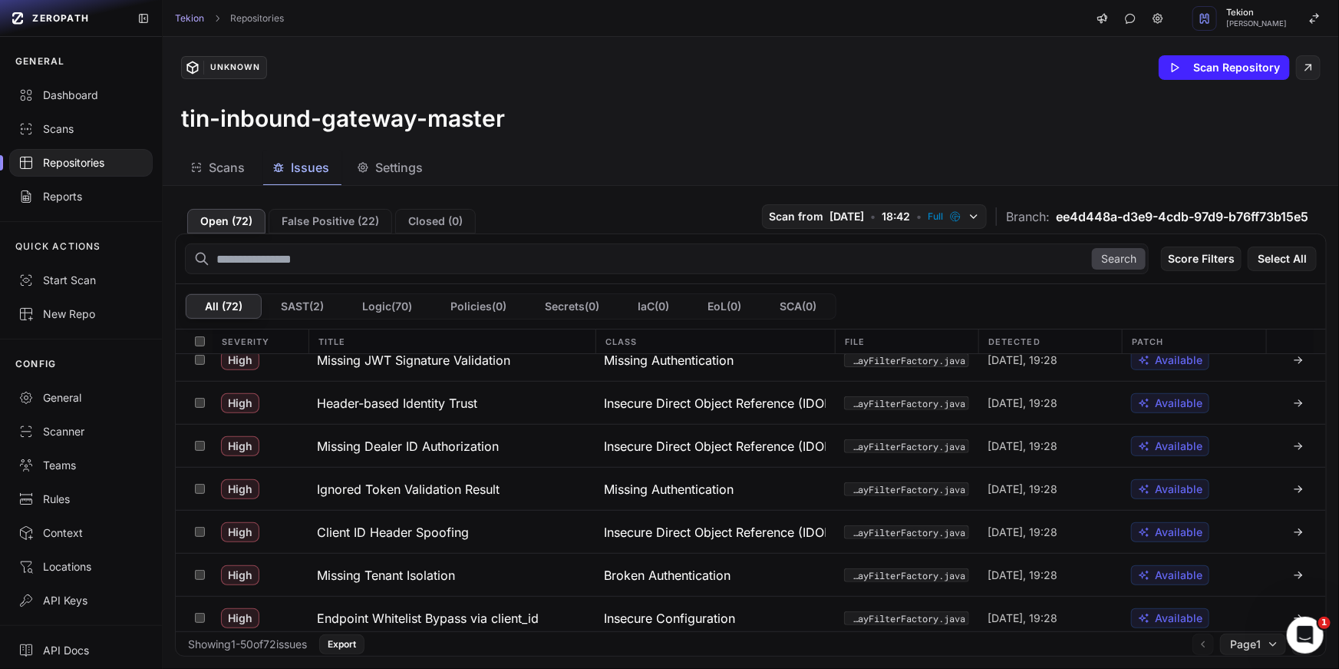
scroll to position [640, 0]
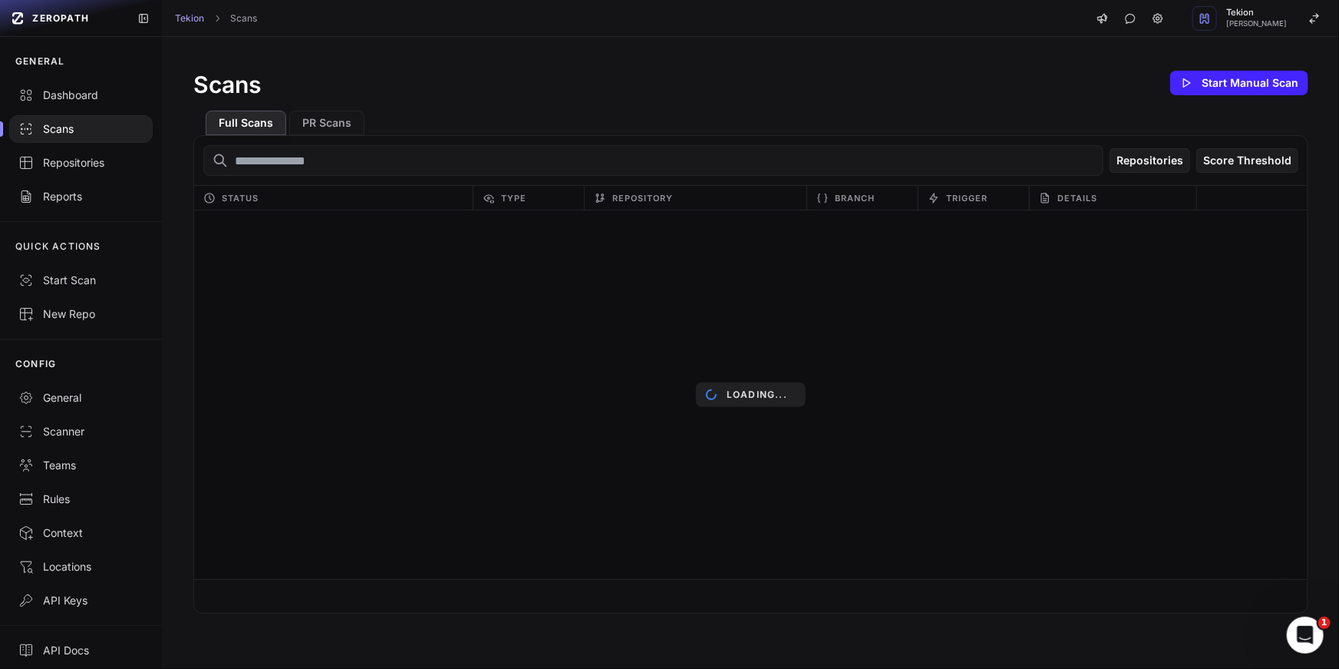
click at [31, 124] on icon at bounding box center [25, 128] width 15 height 15
click at [1184, 81] on icon at bounding box center [1187, 83] width 12 height 12
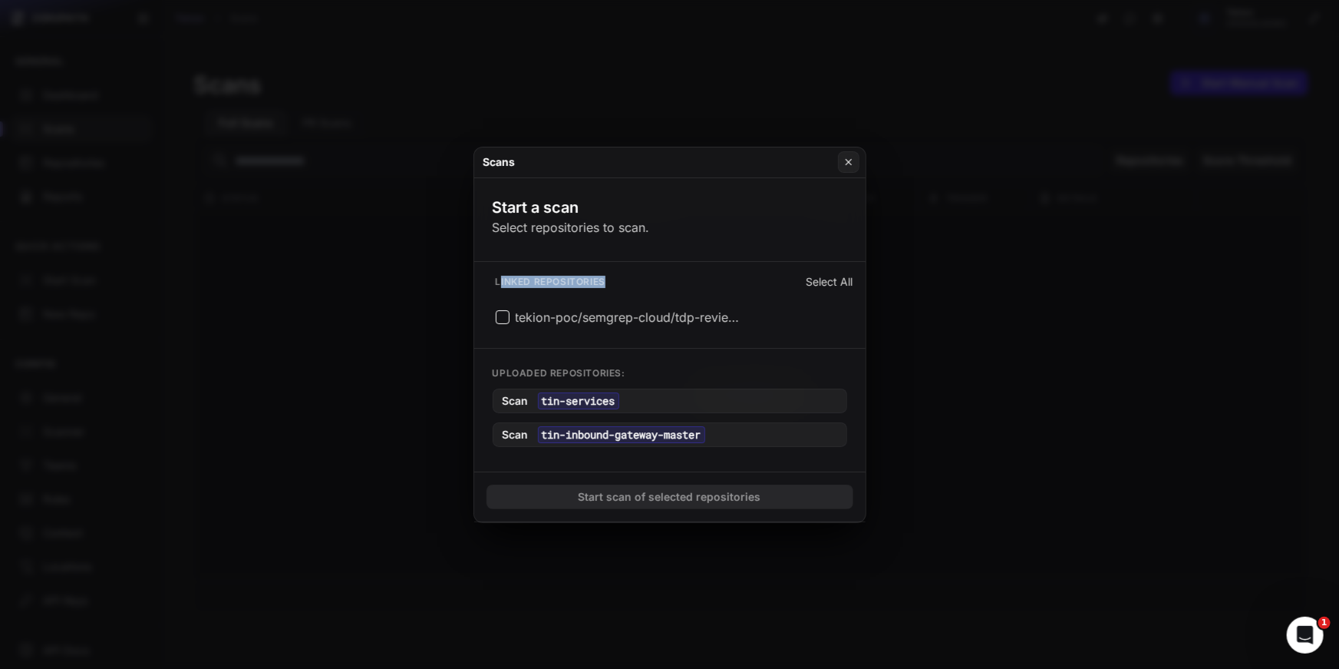
drag, startPoint x: 500, startPoint y: 282, endPoint x: 613, endPoint y: 282, distance: 112.8
click at [613, 282] on div "Linked repositories Select All" at bounding box center [670, 281] width 367 height 15
click at [810, 281] on button "Select All" at bounding box center [830, 281] width 47 height 15
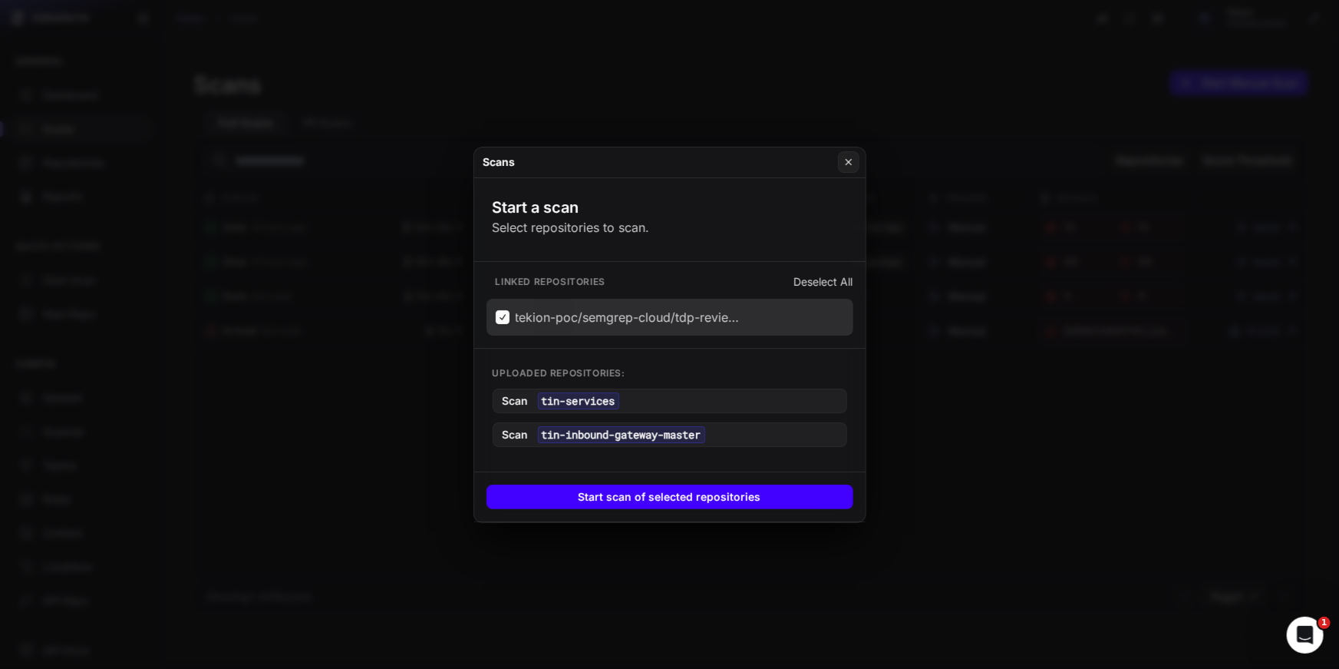
click at [649, 503] on button "Start scan of selected repositories" at bounding box center [670, 496] width 367 height 25
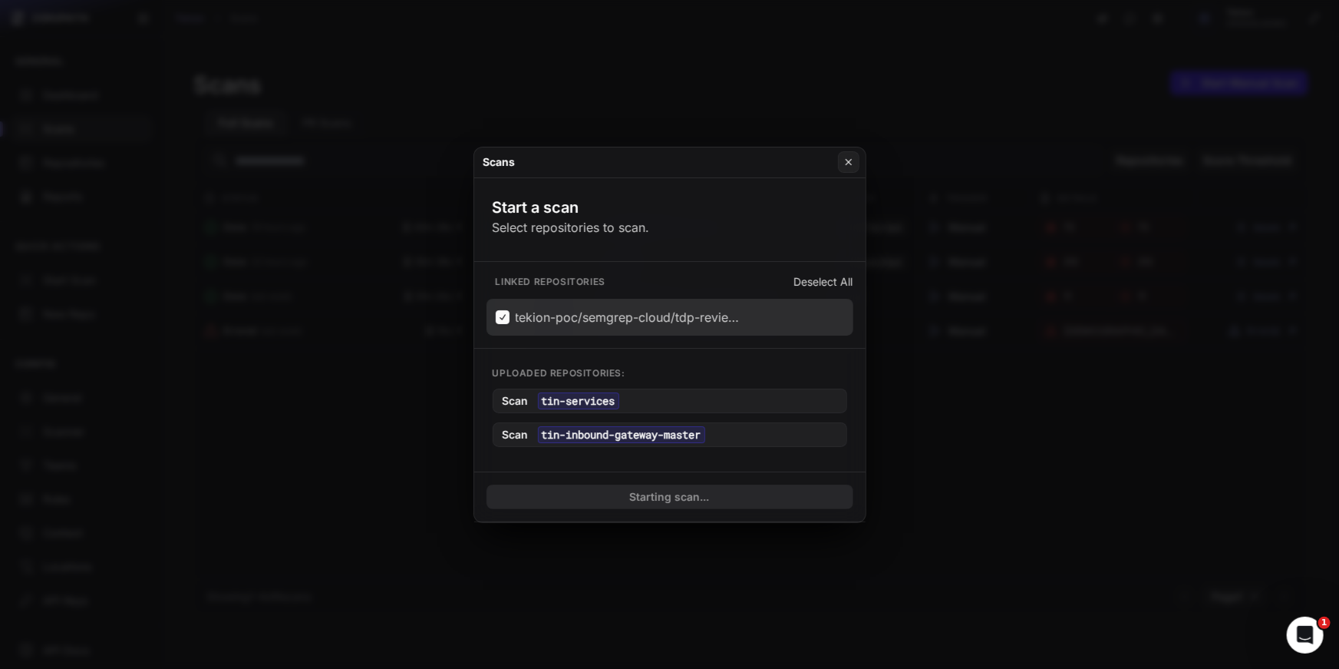
click at [496, 310] on span "tekion-poc/semgrep-cloud/tdp-reviewer" at bounding box center [621, 317] width 250 height 18
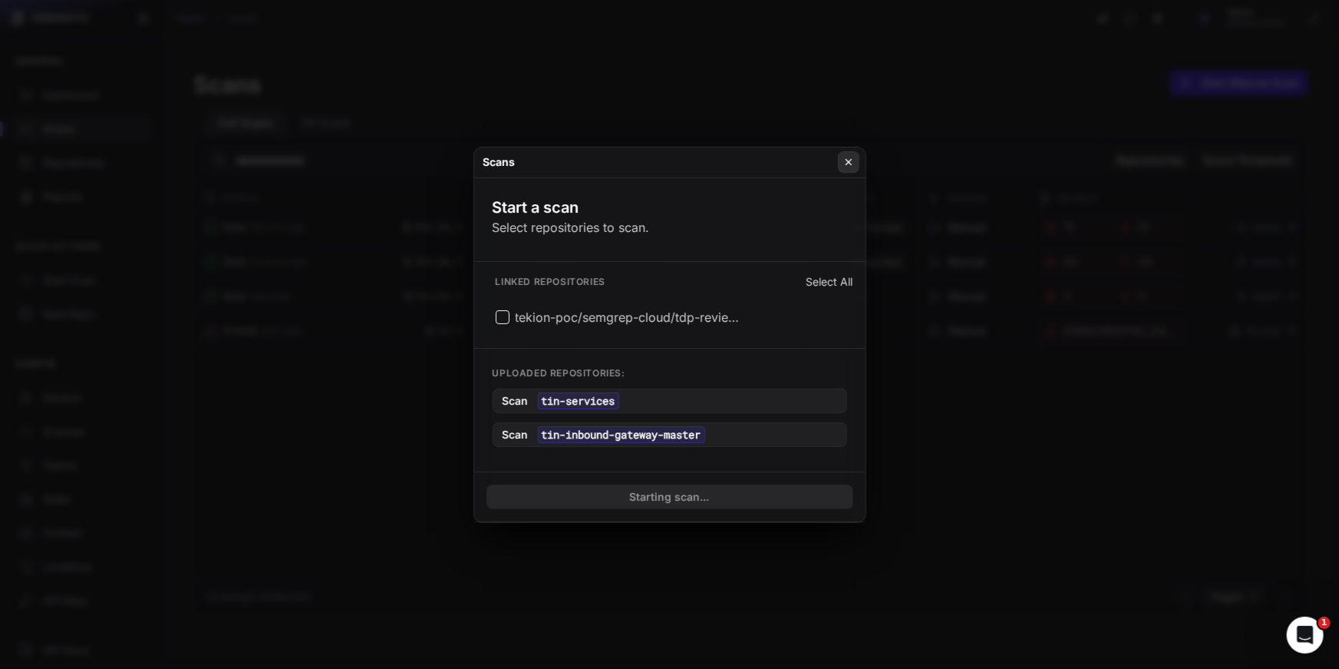
click at [854, 160] on button at bounding box center [848, 161] width 21 height 21
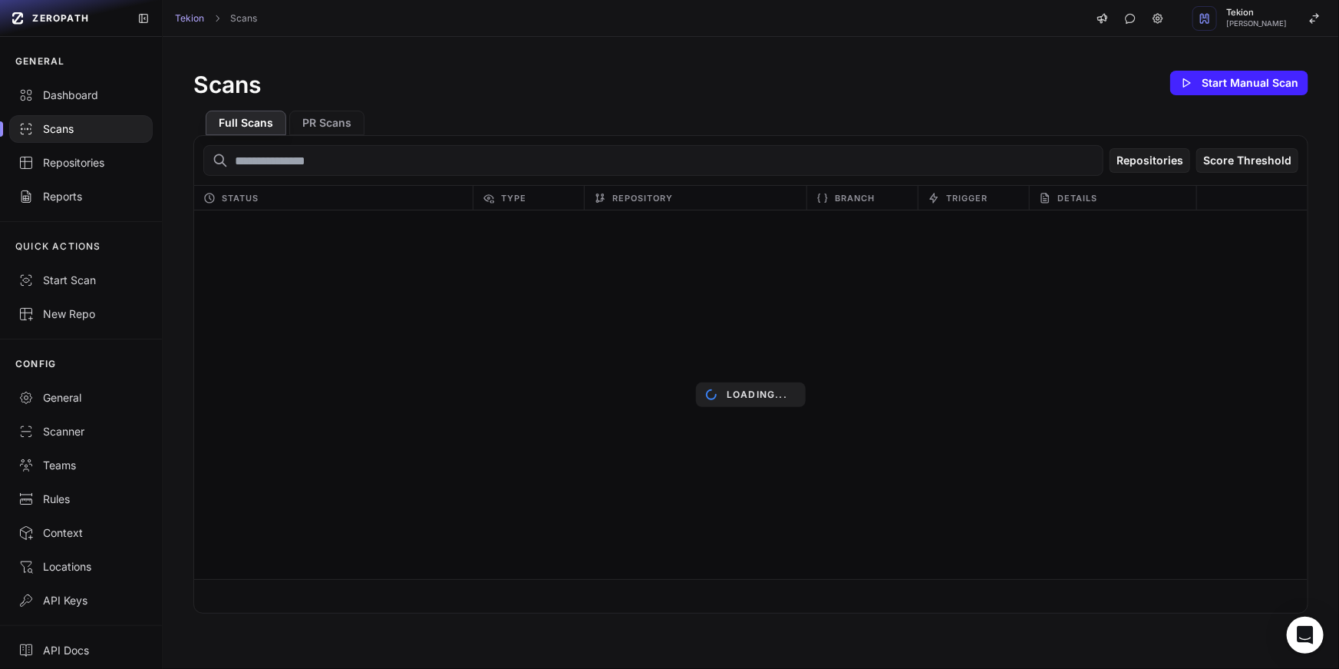
click at [734, 398] on p "Loading..." at bounding box center [757, 394] width 61 height 12
click at [887, 435] on div "Loading..." at bounding box center [751, 394] width 1114 height 368
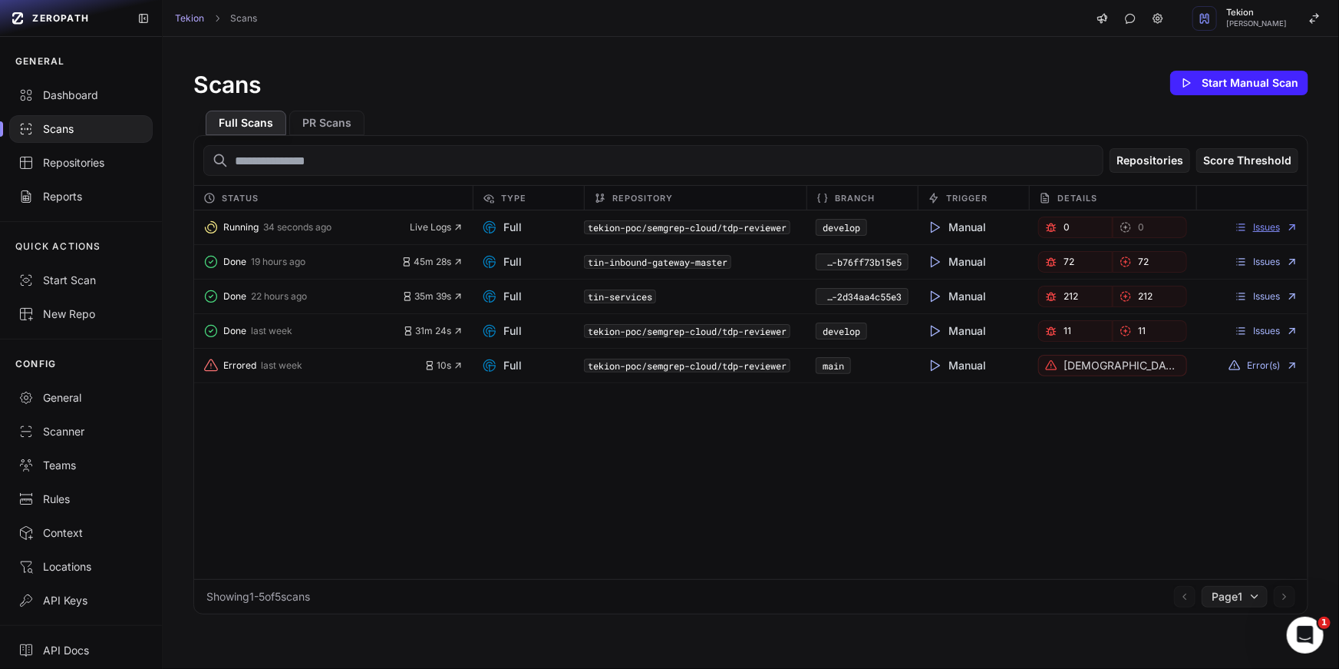
click at [1269, 228] on link "Issues" at bounding box center [1267, 227] width 64 height 12
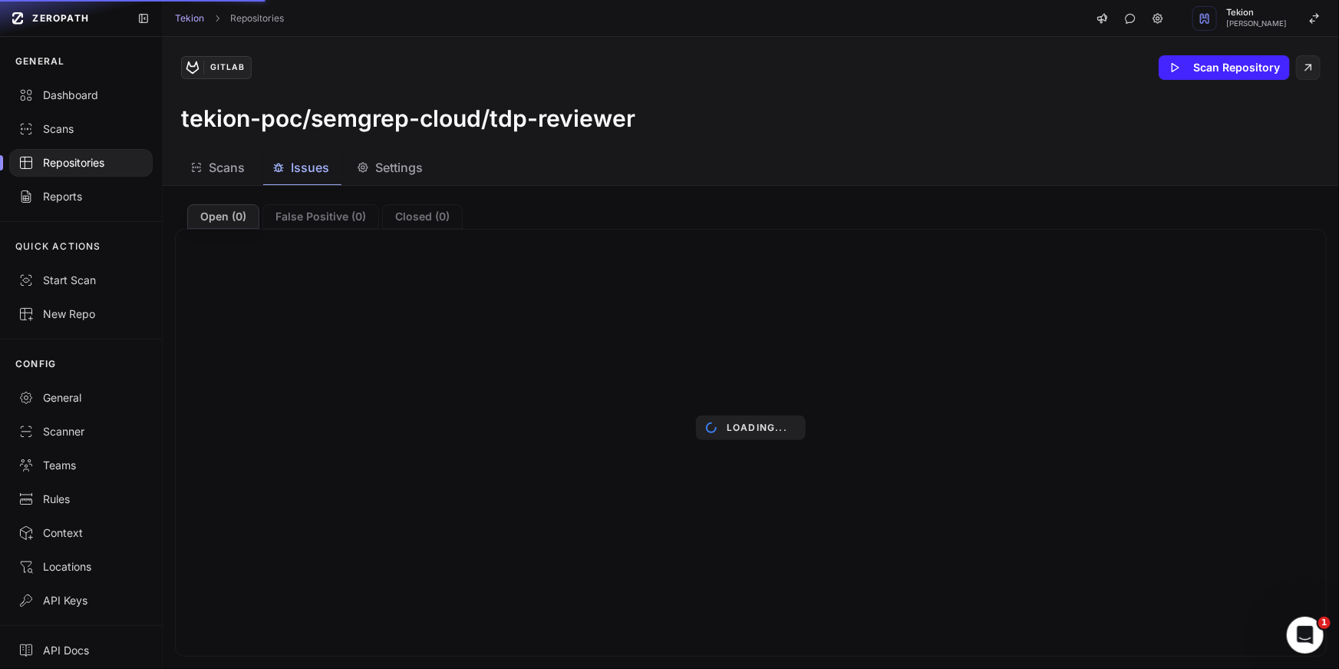
click at [410, 172] on span "Settings" at bounding box center [399, 167] width 48 height 18
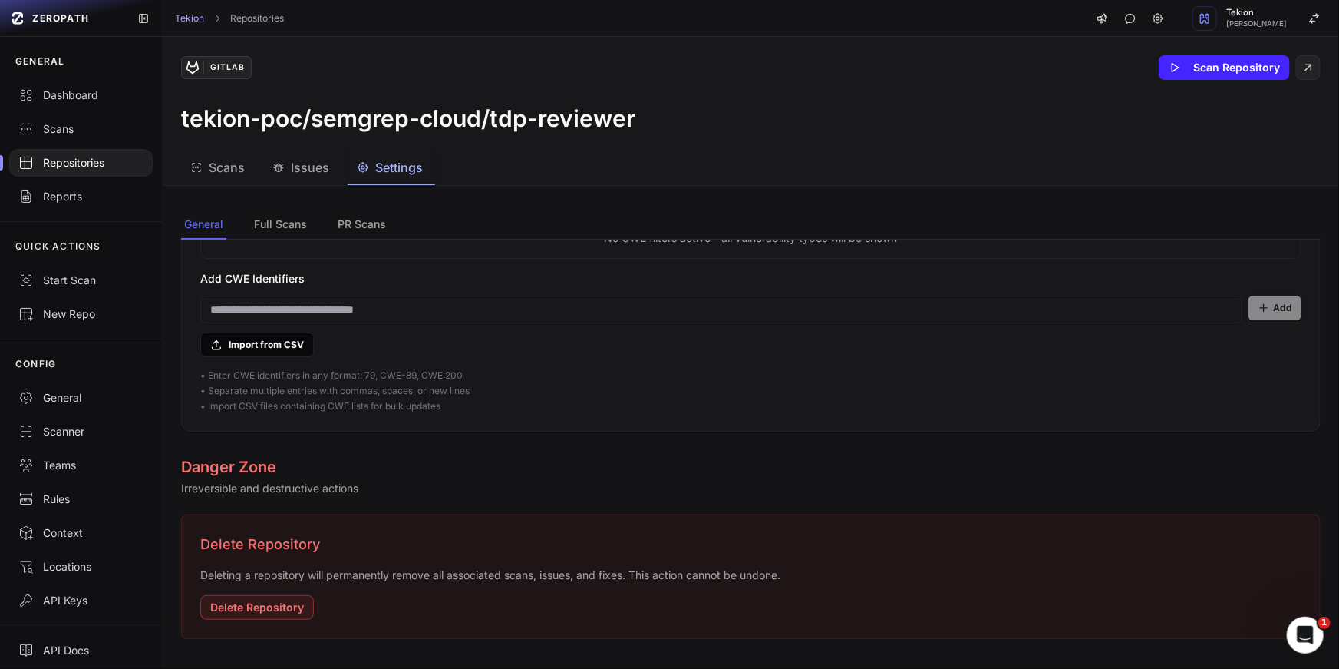
scroll to position [1276, 0]
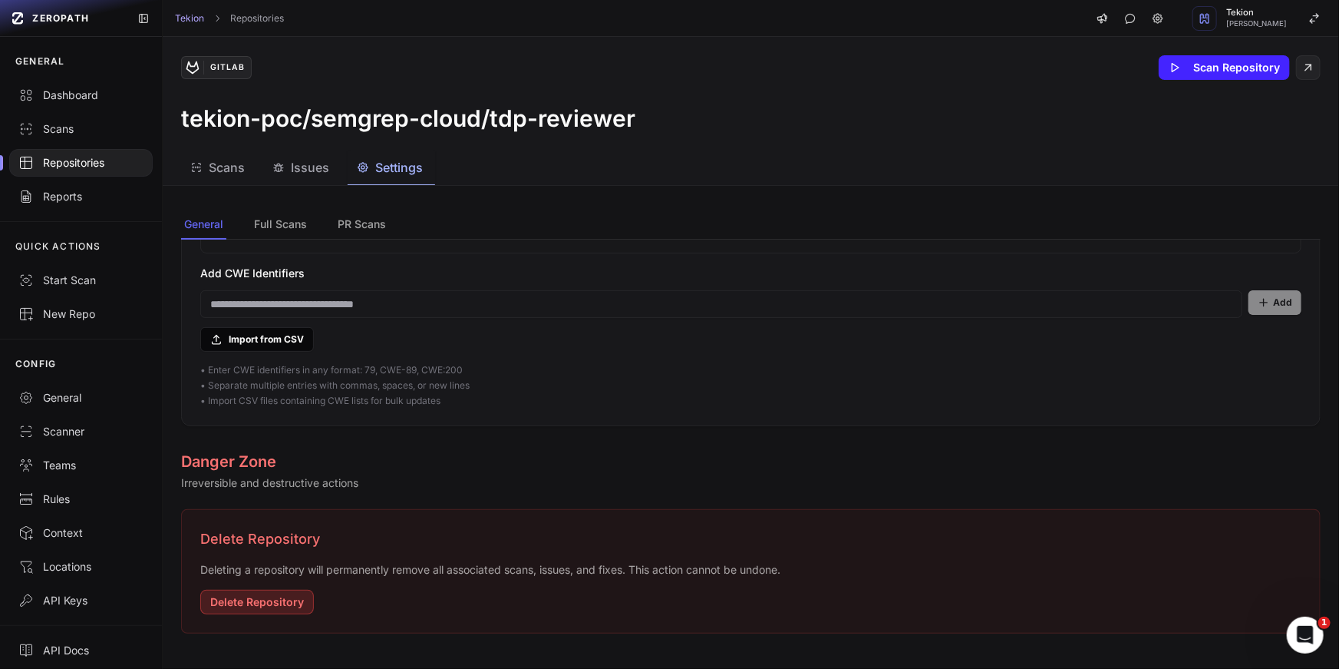
click at [278, 600] on button "Delete Repository" at bounding box center [257, 602] width 114 height 25
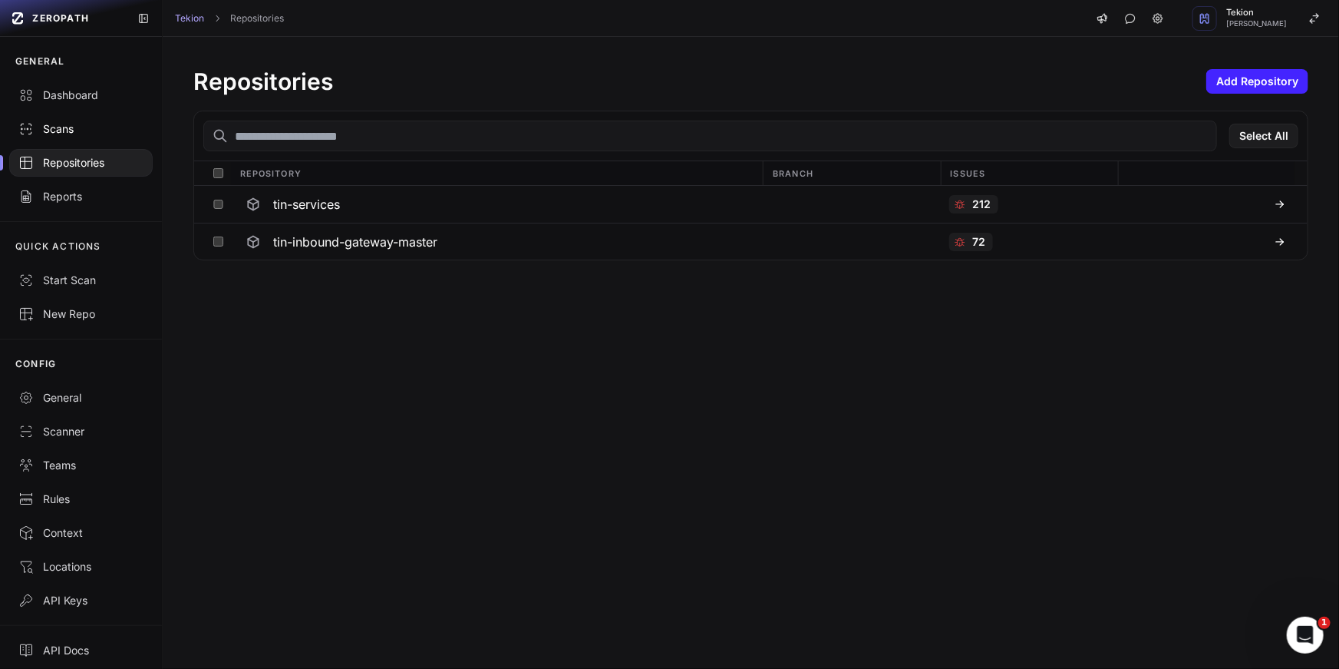
click at [74, 130] on div "Scans" at bounding box center [80, 128] width 125 height 15
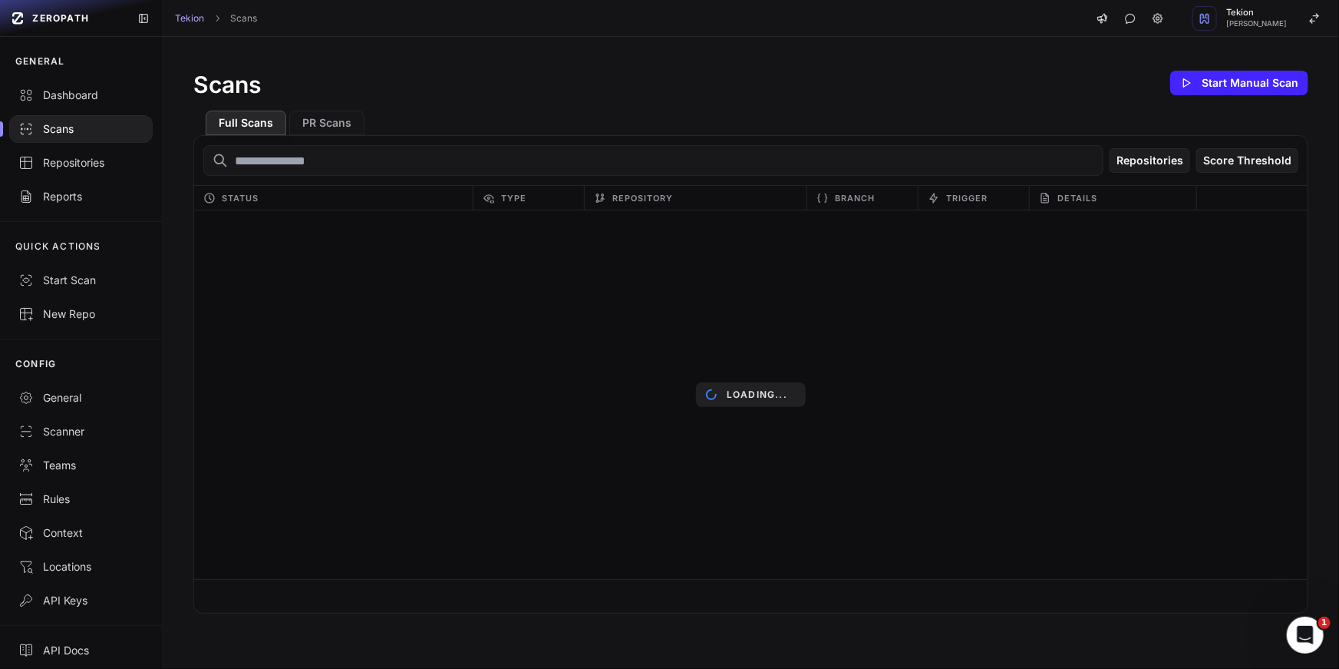
click at [599, 81] on div "Scans Start Manual Scan" at bounding box center [750, 83] width 1115 height 31
click at [570, 158] on input "text" at bounding box center [653, 160] width 900 height 31
click at [583, 111] on div "Full Scans PR Scans" at bounding box center [750, 116] width 1115 height 37
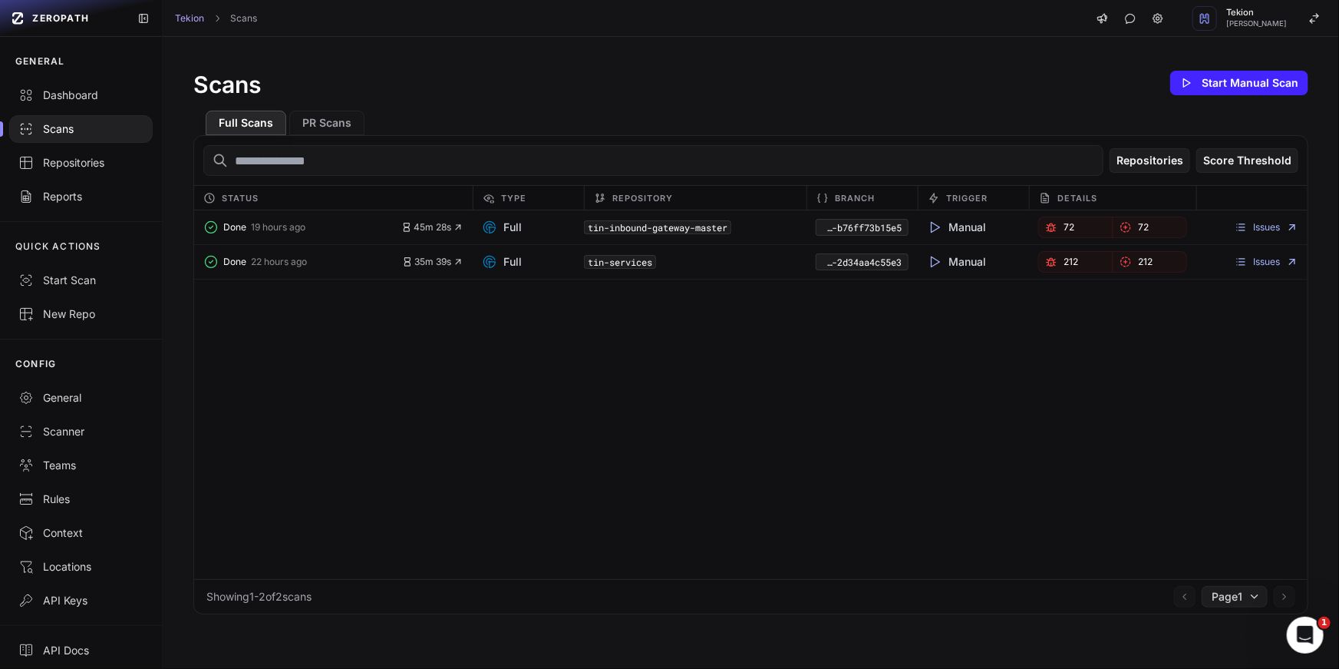
click at [526, 101] on div "Full Scans PR Scans" at bounding box center [750, 116] width 1115 height 37
click at [475, 374] on div "Done 19 hours ago 45m 28s Full tin-inbound-gateway-master ee4d448a-d3e9-4cdb-97…" at bounding box center [751, 394] width 1114 height 368
click at [1192, 91] on button "Start Manual Scan" at bounding box center [1240, 83] width 138 height 25
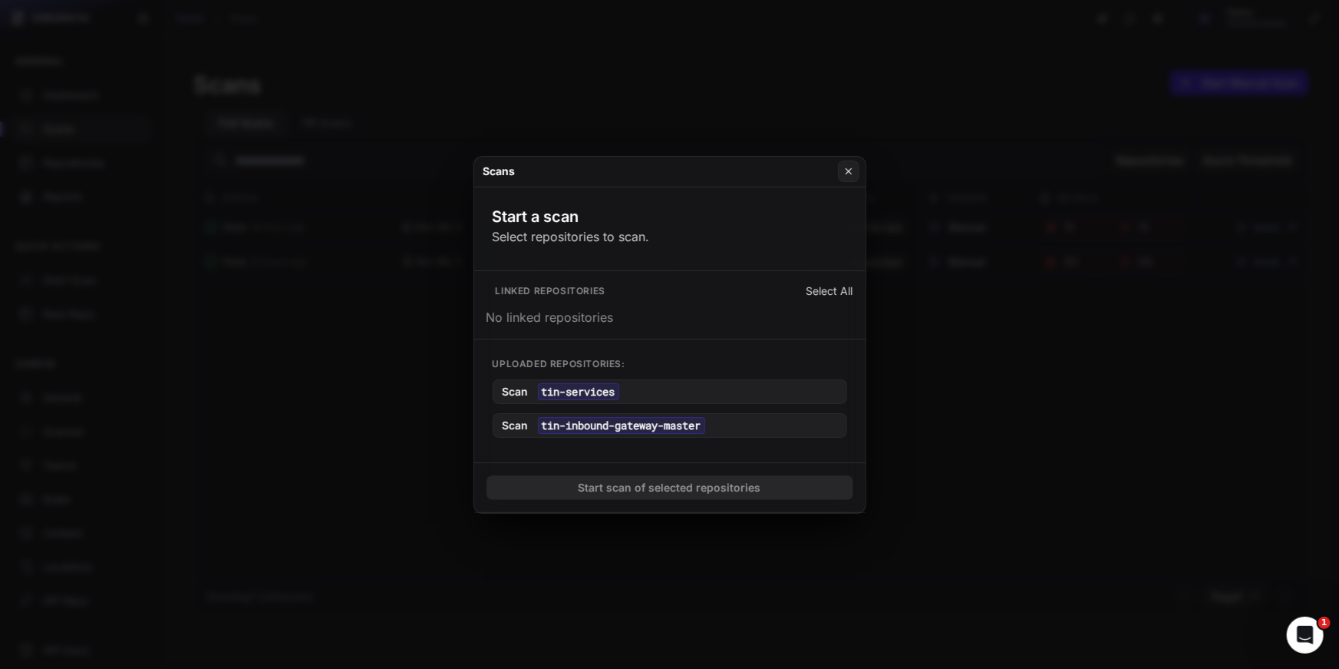
click at [822, 295] on button "Select All" at bounding box center [830, 290] width 47 height 15
drag, startPoint x: 741, startPoint y: 416, endPoint x: 628, endPoint y: 258, distance: 194.3
click at [628, 258] on div "Start a scan Select repositories to scan. Linked repositories Select All No lin…" at bounding box center [669, 349] width 391 height 325
click at [586, 359] on p "Uploaded repositories:" at bounding box center [670, 364] width 355 height 12
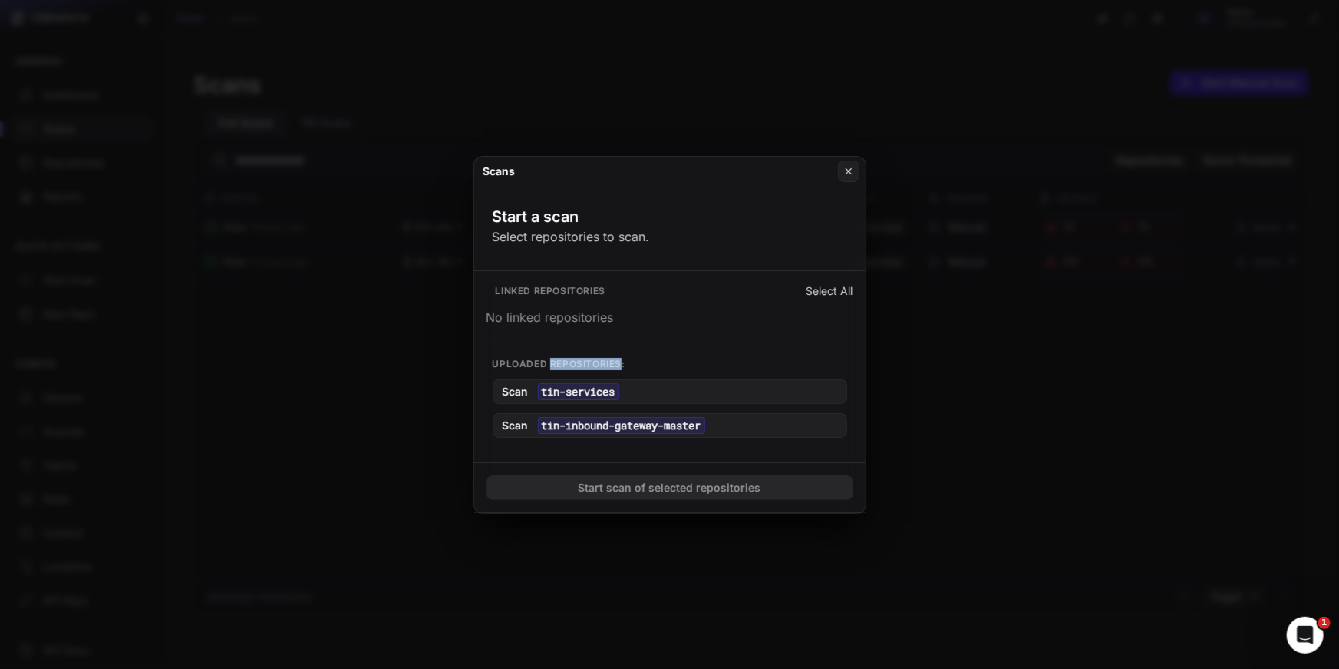
click at [586, 359] on p "Uploaded repositories:" at bounding box center [670, 364] width 355 height 12
click at [621, 354] on div "Uploaded repositories: Scan tin-services Scan tin-inbound-gateway-master" at bounding box center [669, 397] width 391 height 117
click at [640, 354] on div "Uploaded repositories: Scan tin-services Scan tin-inbound-gateway-master" at bounding box center [669, 397] width 391 height 117
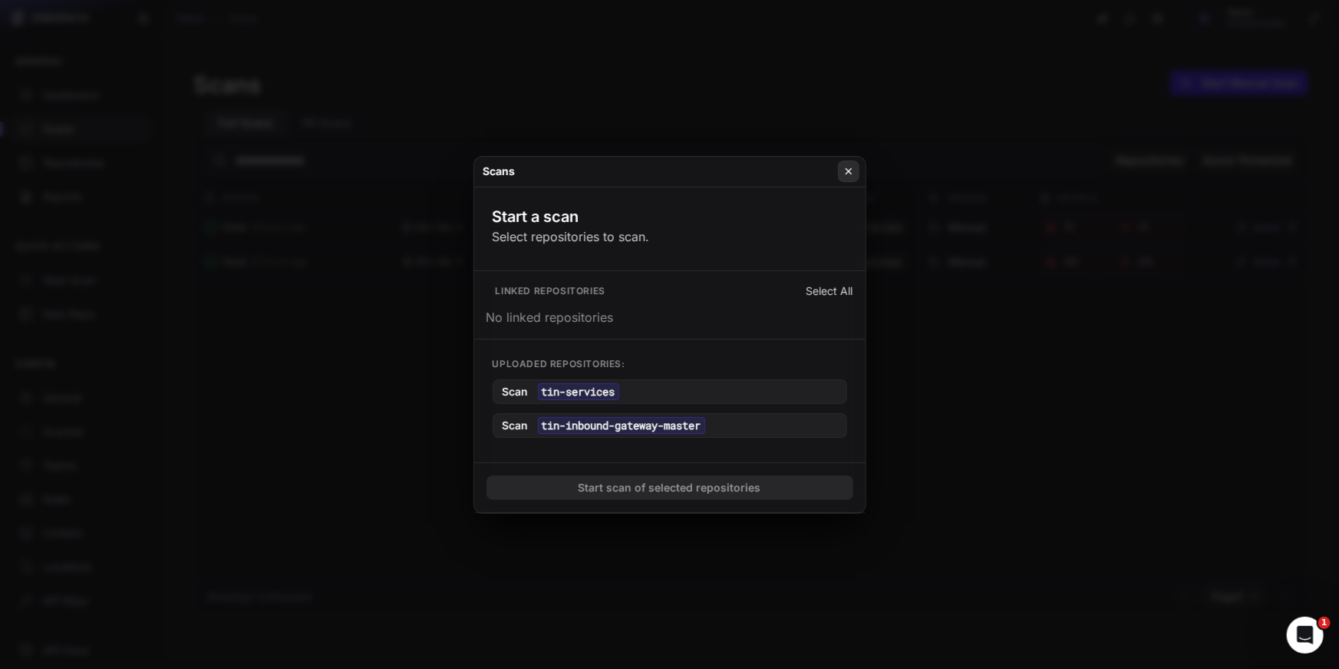
click at [850, 175] on icon at bounding box center [849, 171] width 11 height 12
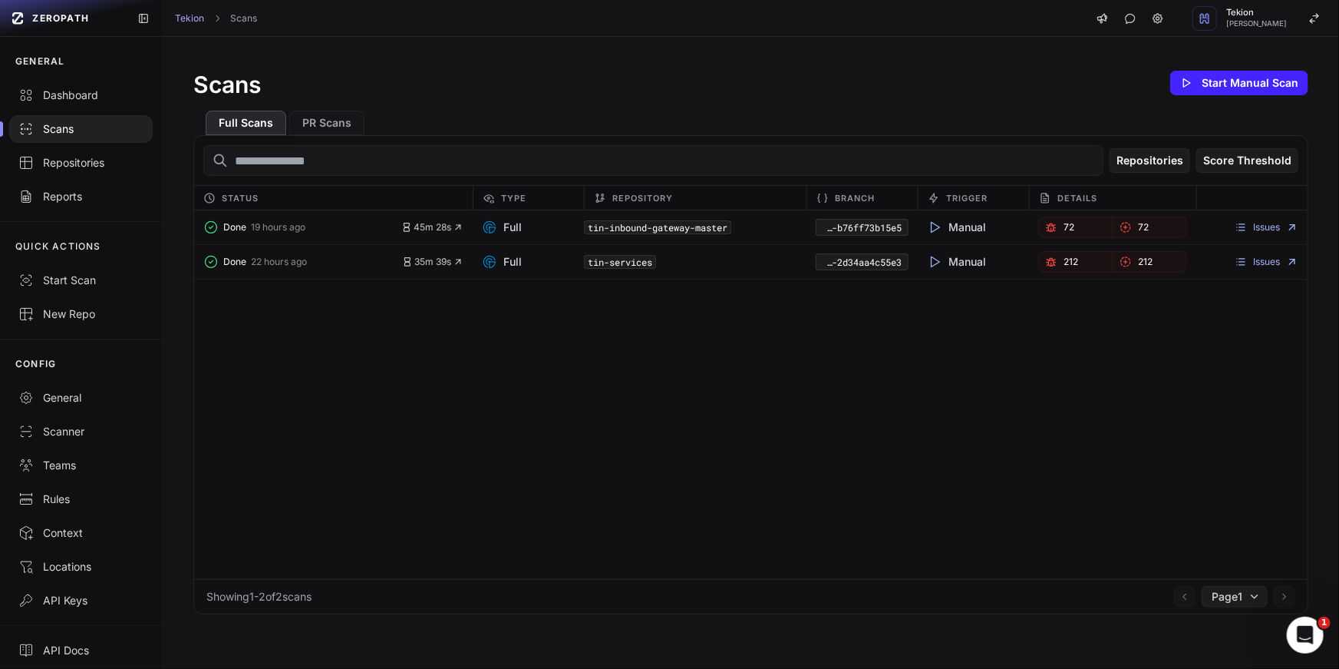
click at [521, 320] on div "Done 19 hours ago 45m 28s Full tin-inbound-gateway-master ee4d448a-d3e9-4cdb-97…" at bounding box center [751, 394] width 1114 height 368
click at [74, 163] on div "Repositories" at bounding box center [80, 162] width 125 height 15
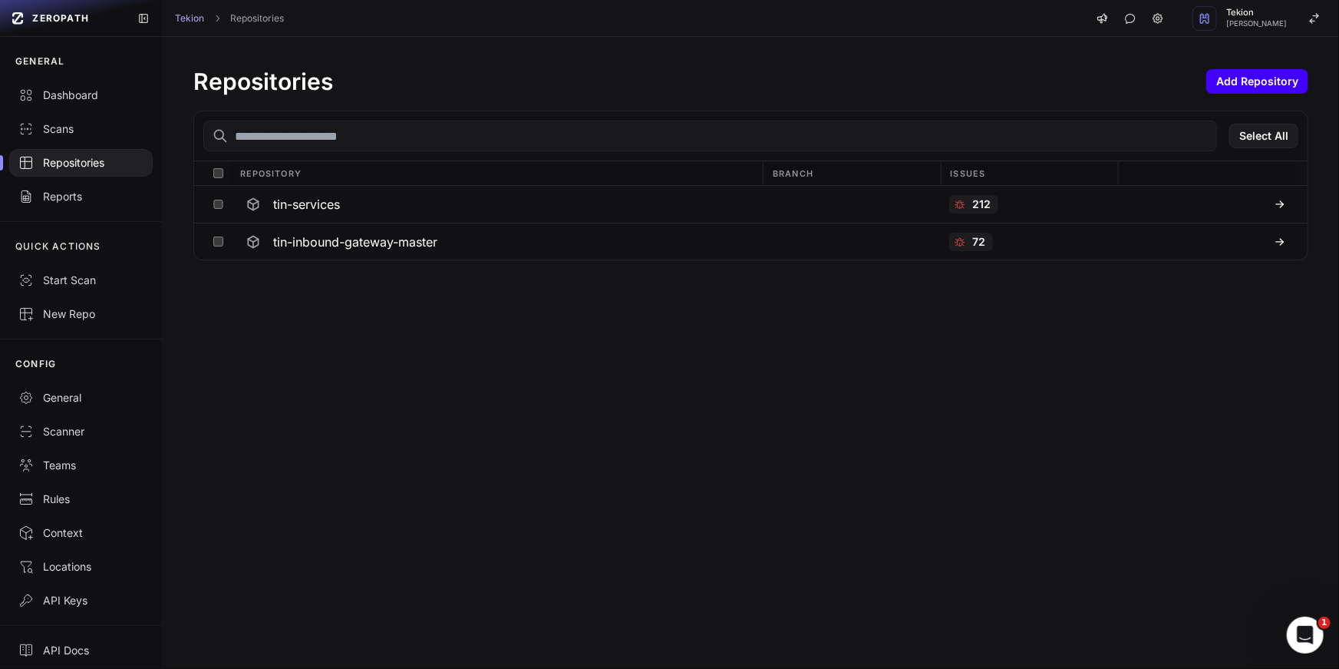
click at [1256, 89] on button "Add Repository" at bounding box center [1258, 81] width 102 height 25
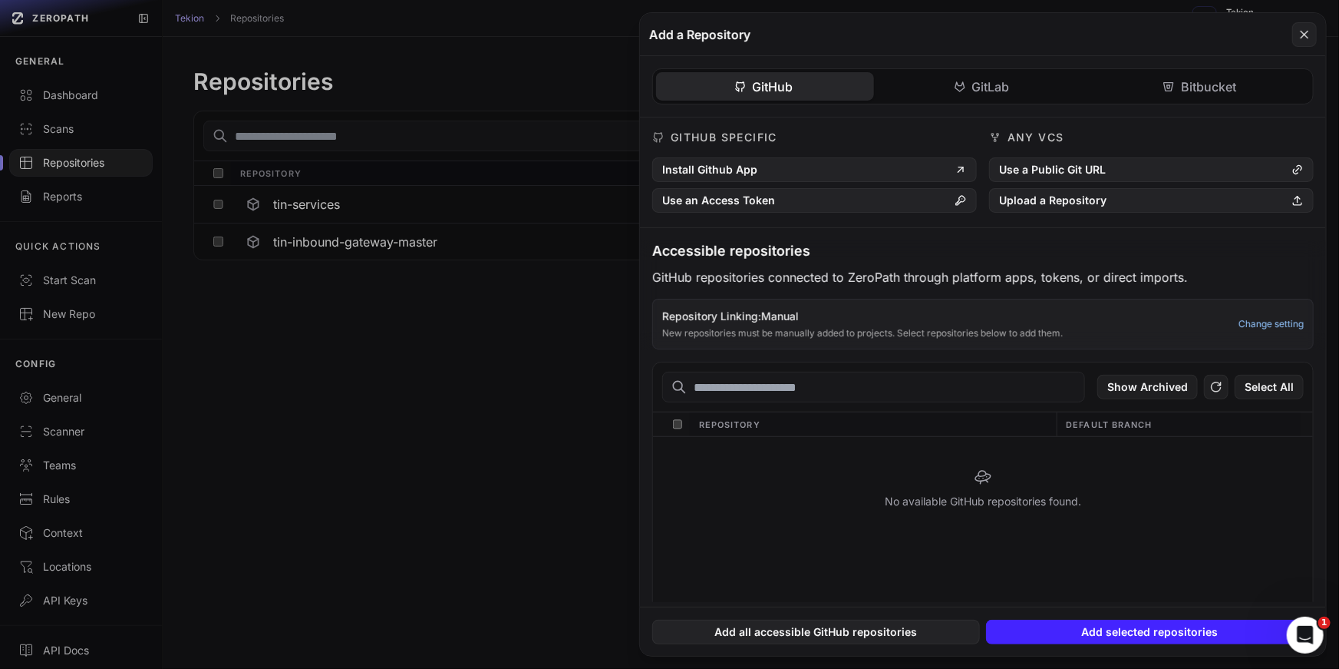
click at [1273, 321] on link "Change setting" at bounding box center [1271, 324] width 65 height 12
click at [973, 80] on div "GitHub GitLab Bitbucket GitHub Specific Install Github App Use an Access Token …" at bounding box center [983, 329] width 686 height 546
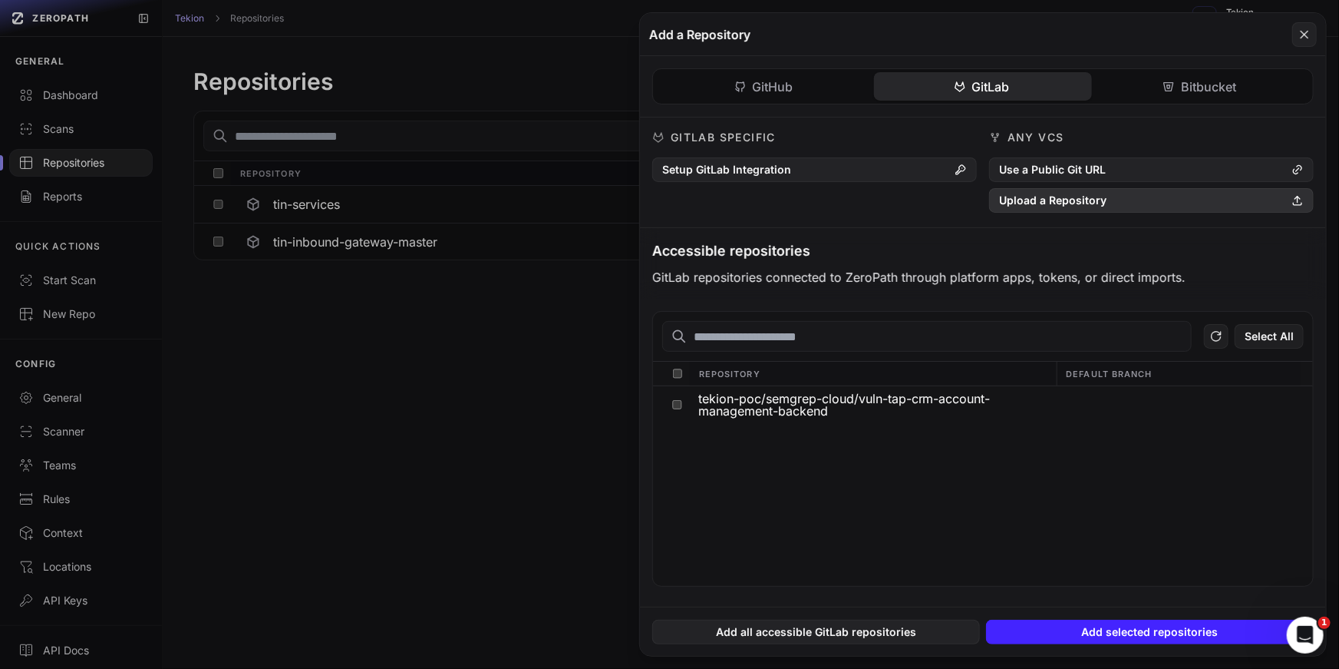
click at [1043, 200] on button "Upload a Repository" at bounding box center [1151, 200] width 325 height 25
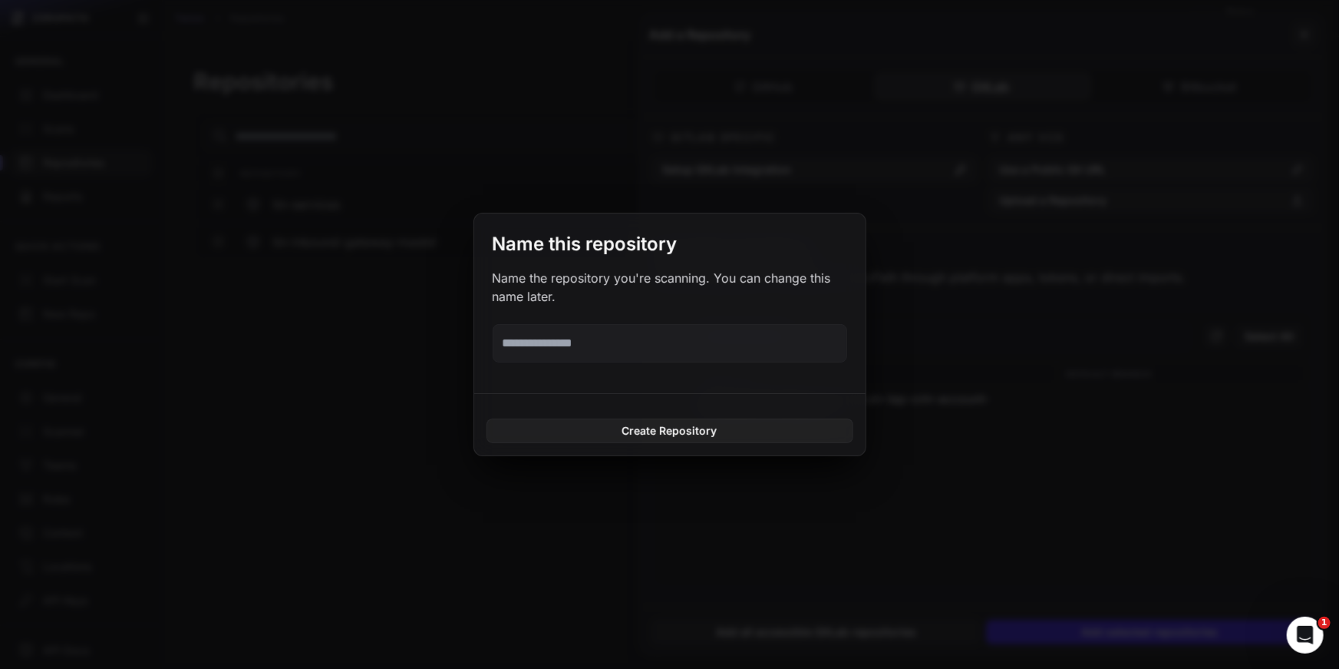
click at [608, 350] on input "text" at bounding box center [670, 343] width 355 height 38
type input "***"
click at [689, 424] on button "Create Repository" at bounding box center [670, 430] width 367 height 25
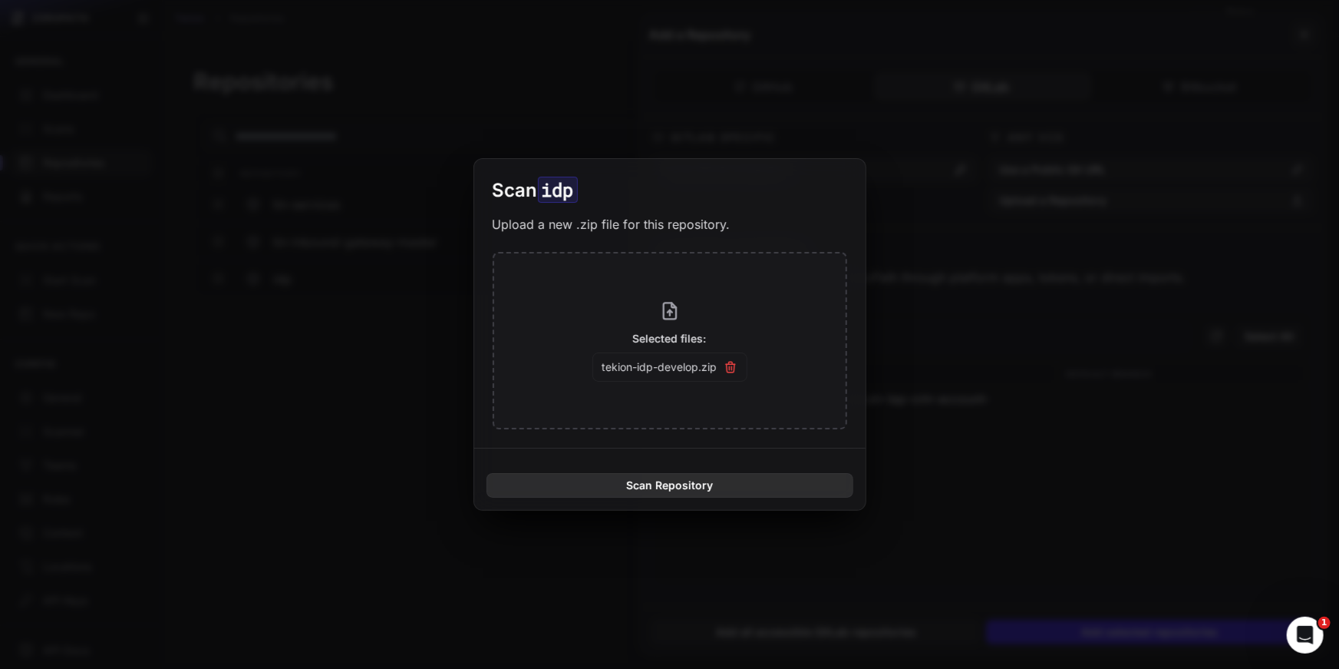
click at [671, 483] on button "Scan Repository" at bounding box center [670, 485] width 367 height 25
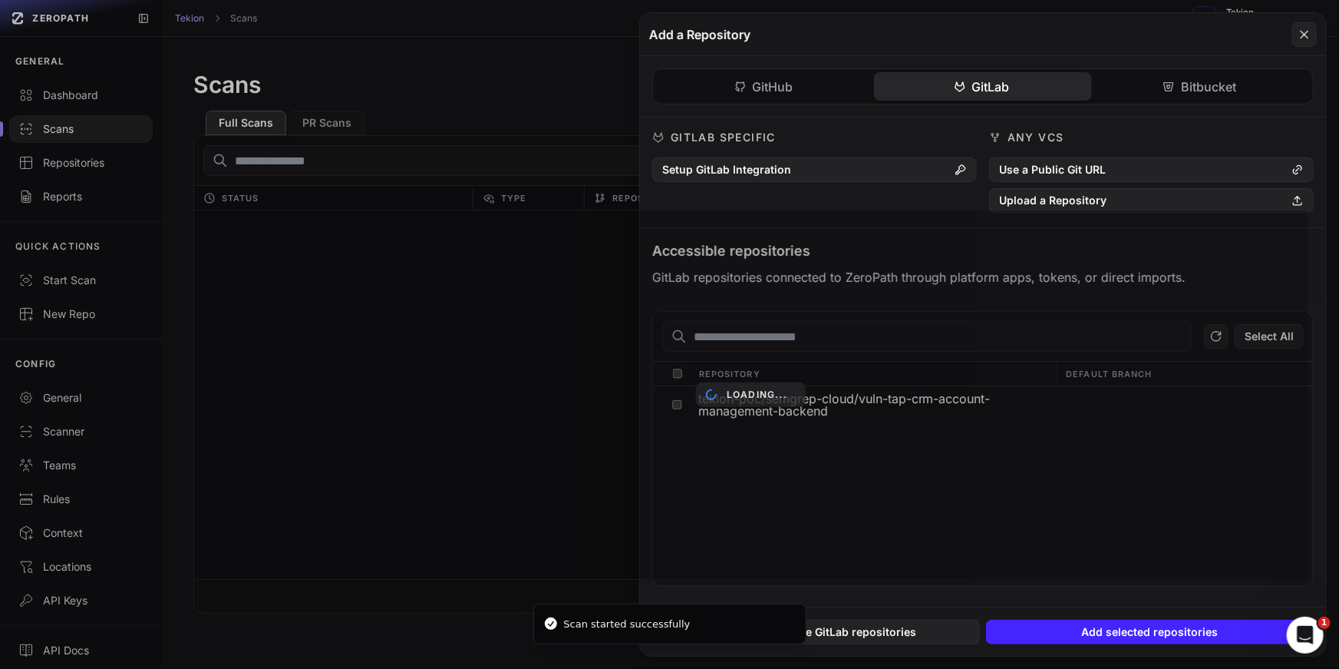
click at [465, 276] on div "Loading..." at bounding box center [751, 394] width 1114 height 368
click at [497, 263] on div "Loading..." at bounding box center [751, 394] width 1114 height 368
click at [1305, 31] on icon at bounding box center [1305, 34] width 14 height 18
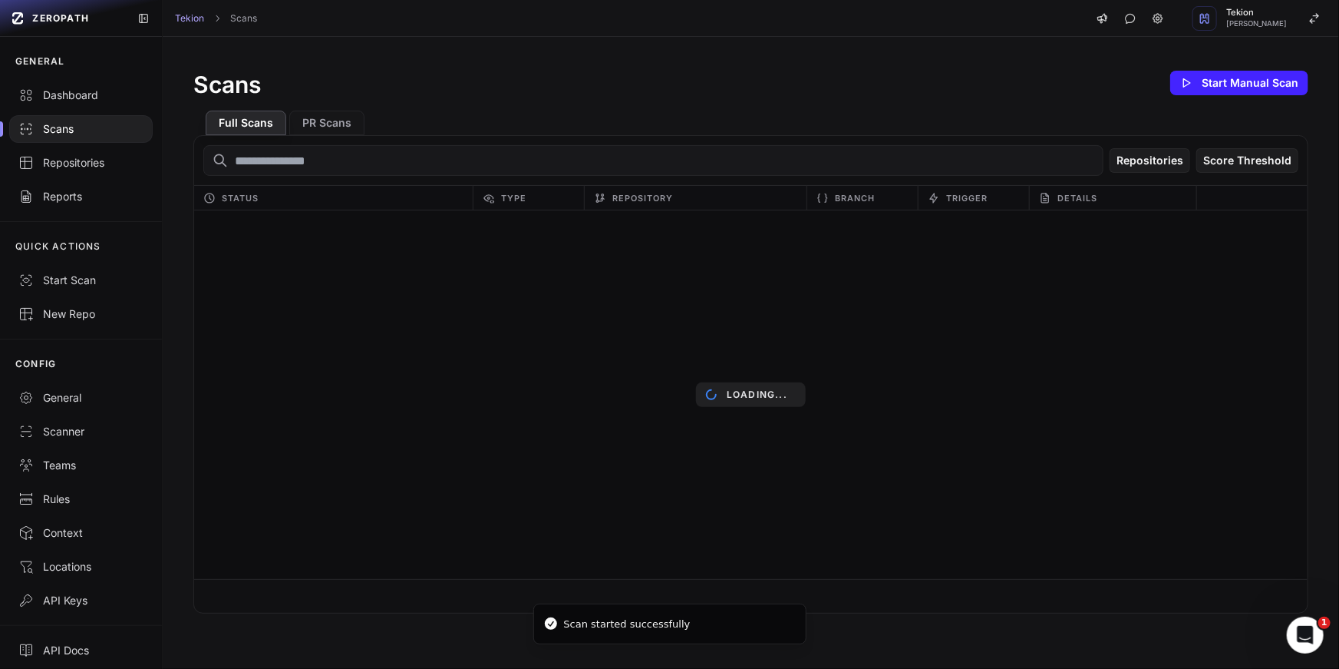
click at [53, 127] on div "Scans" at bounding box center [80, 128] width 125 height 15
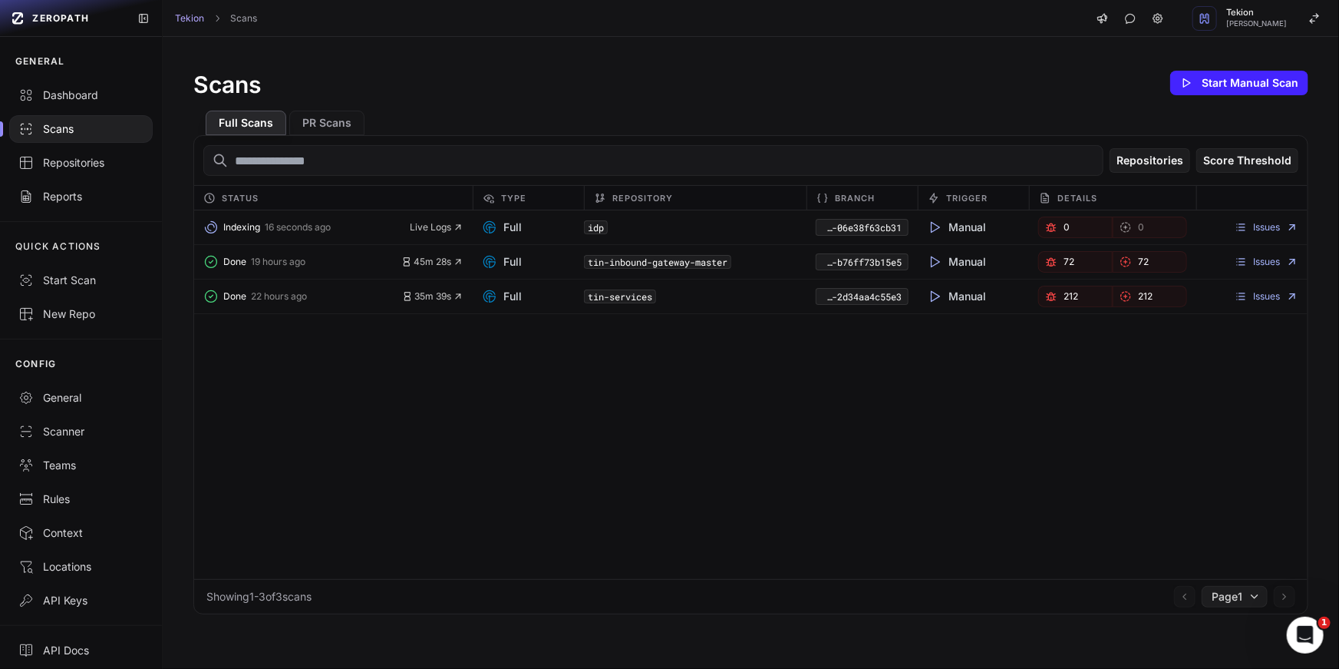
click at [519, 368] on div "Indexing 16 seconds ago Live Logs Full idp f463ba2d-2ac3-4955-b010-06e38f63cb31…" at bounding box center [751, 394] width 1114 height 368
click at [437, 223] on span "Live Logs" at bounding box center [437, 227] width 54 height 12
click at [720, 424] on div "Indexing 16 seconds ago Live Logs Full idp f463ba2d-2ac3-4955-b010-06e38f63cb31…" at bounding box center [751, 394] width 1114 height 368
click at [477, 413] on div "Indexing 16 seconds ago Live Logs Full idp f463ba2d-2ac3-4955-b010-06e38f63cb31…" at bounding box center [751, 394] width 1114 height 368
click at [451, 214] on div "Indexing 16 seconds ago Live Logs Full idp f463ba2d-2ac3-4955-b010-06e38f63cb31…" at bounding box center [751, 227] width 1114 height 35
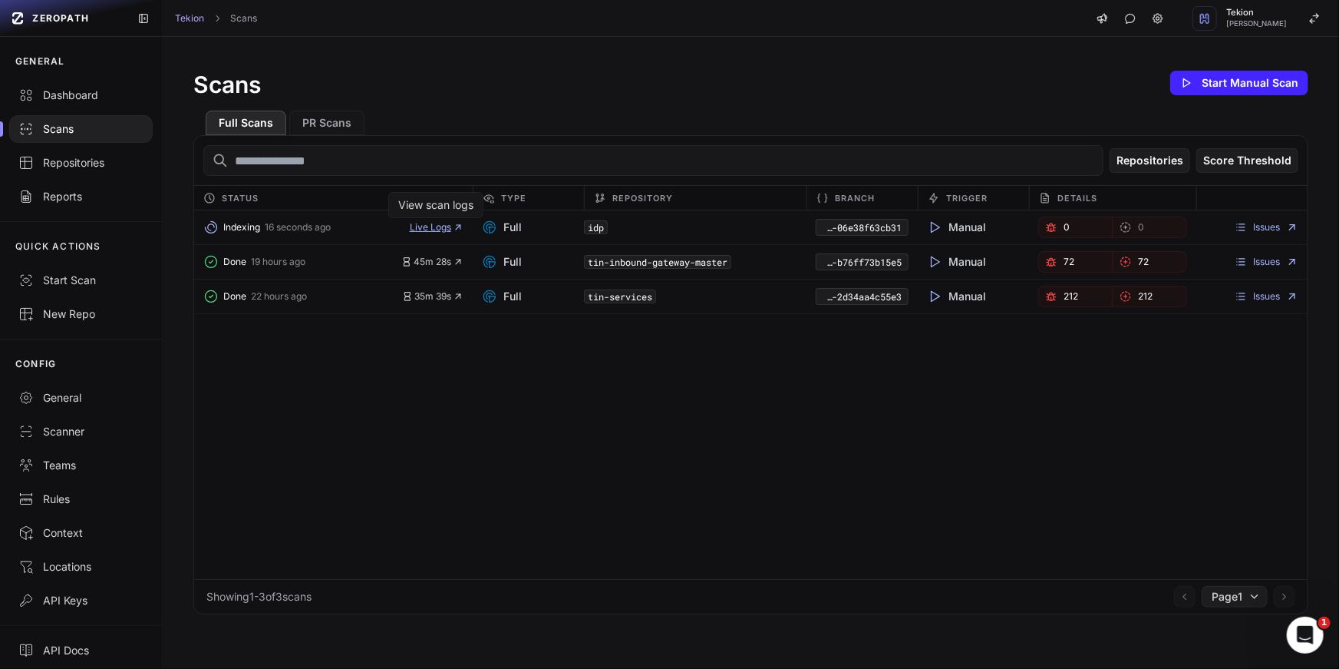
click at [451, 223] on span "Live Logs" at bounding box center [437, 227] width 54 height 12
click at [451, 229] on span "Live Logs" at bounding box center [437, 227] width 54 height 12
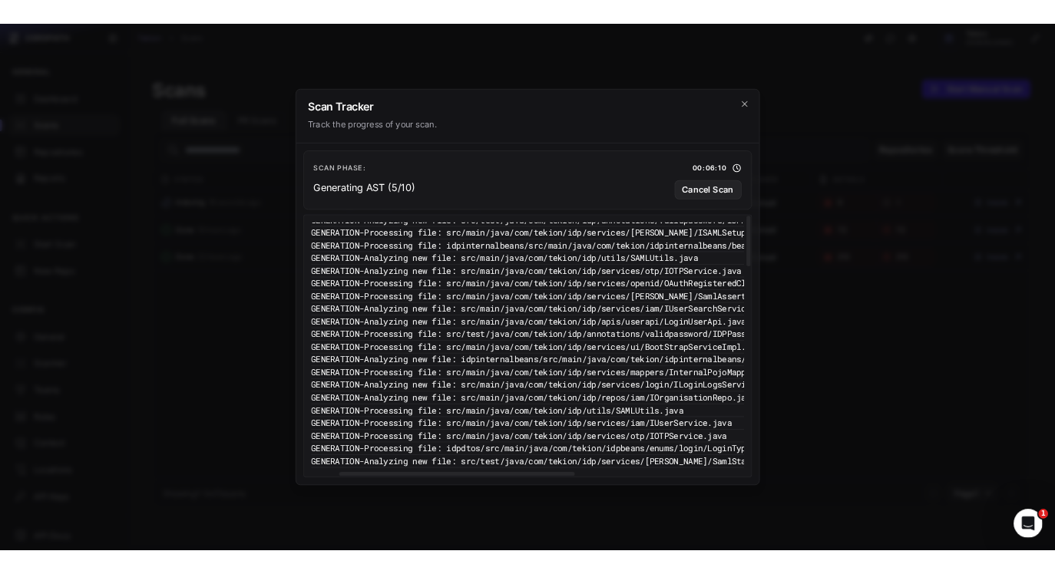
scroll to position [0, 80]
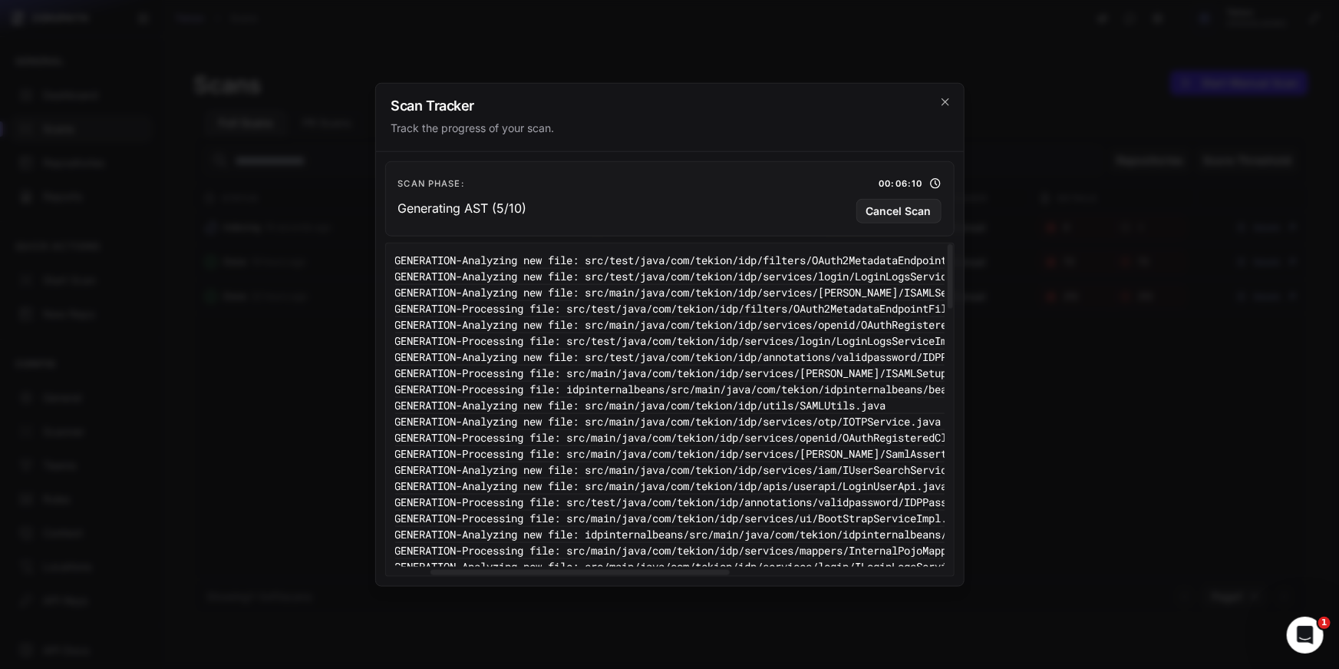
click at [952, 97] on div "Scan Tracker Track the progress of your scan." at bounding box center [670, 117] width 588 height 68
click at [947, 99] on icon "cross 2," at bounding box center [945, 101] width 7 height 7
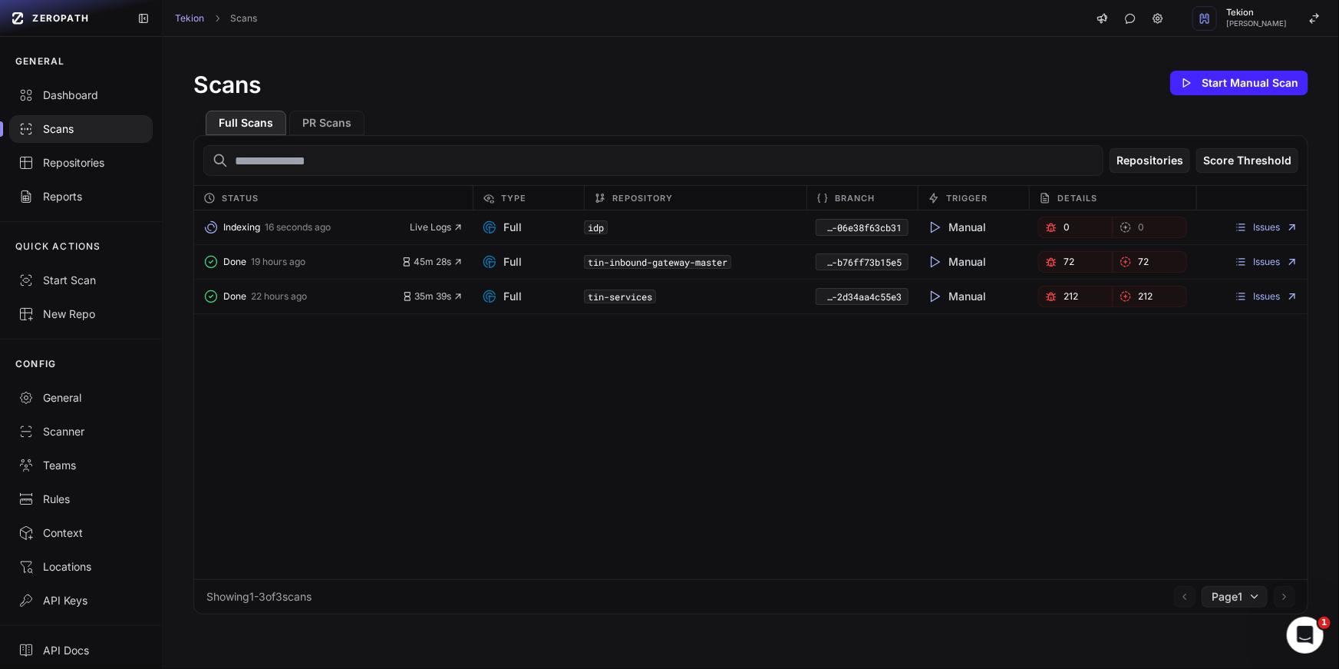
click at [870, 400] on div "Indexing 16 seconds ago Live Logs Full idp f463ba2d-2ac3-4955-b010-06e38f63cb31…" at bounding box center [751, 394] width 1114 height 368
click at [74, 160] on div "Repositories" at bounding box center [80, 162] width 125 height 15
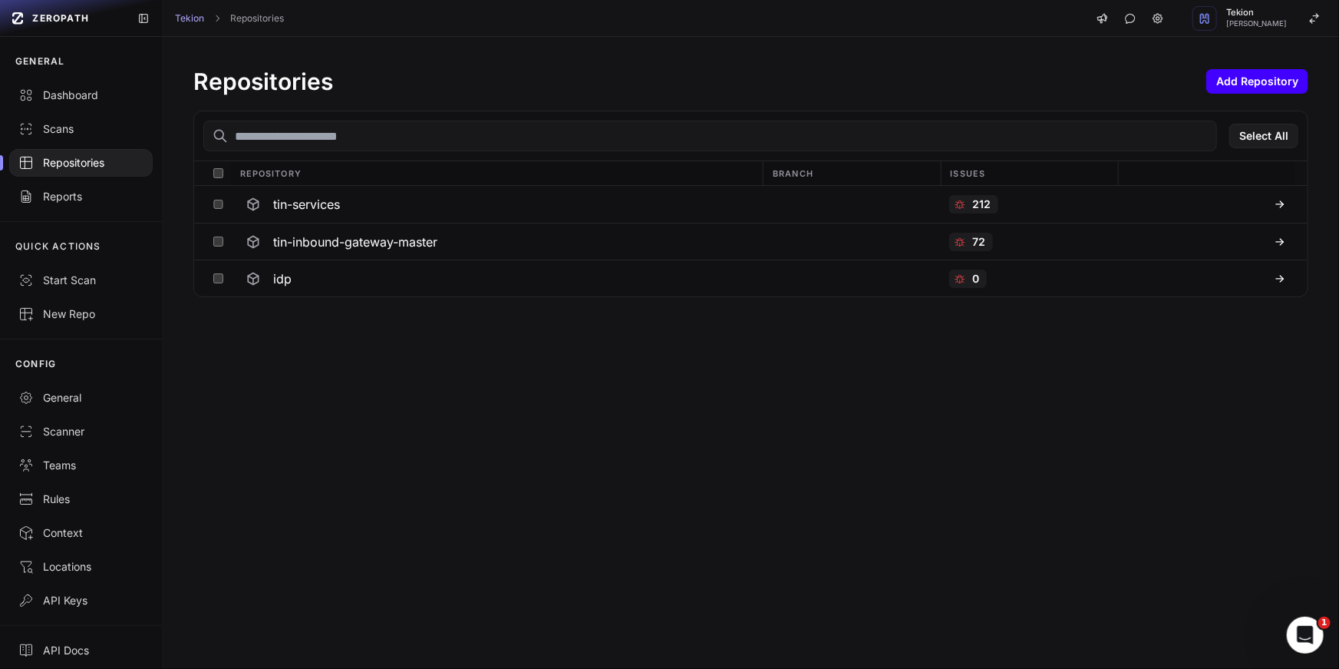
click at [1251, 88] on button "Add Repository" at bounding box center [1258, 81] width 102 height 25
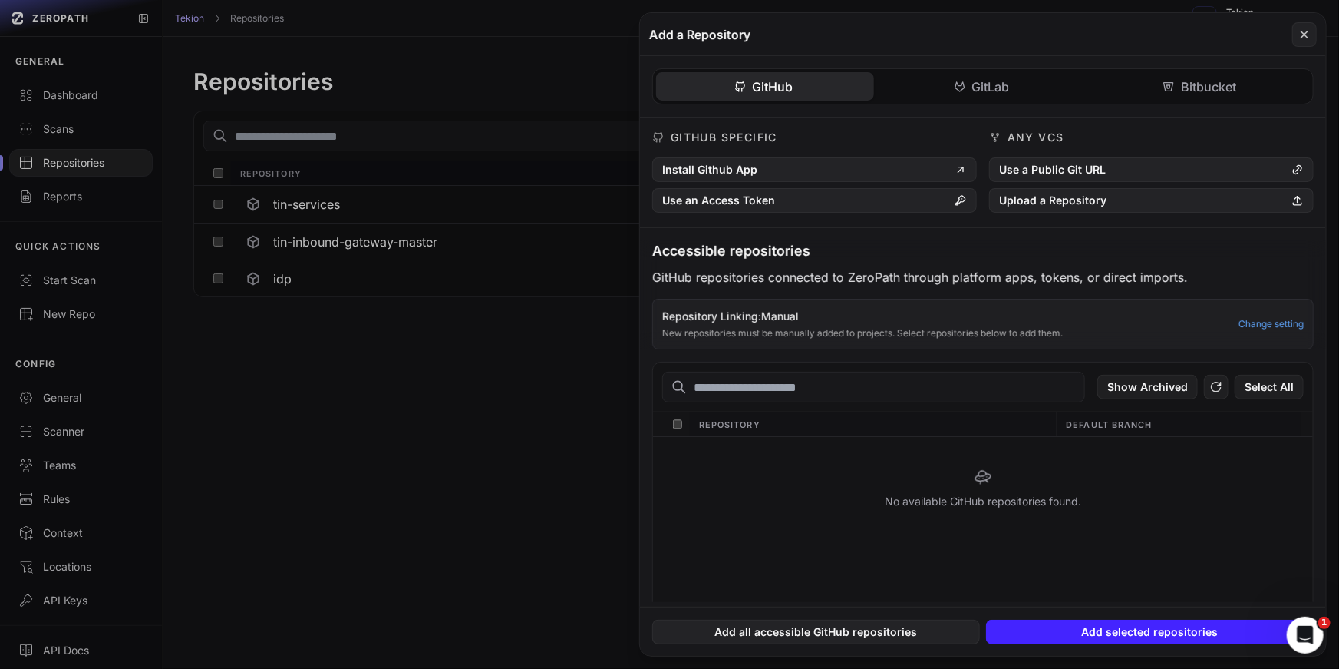
click at [1035, 94] on div "GitHub GitLab Bitbucket GitHub Specific Install Github App Use an Access Token …" at bounding box center [983, 329] width 686 height 546
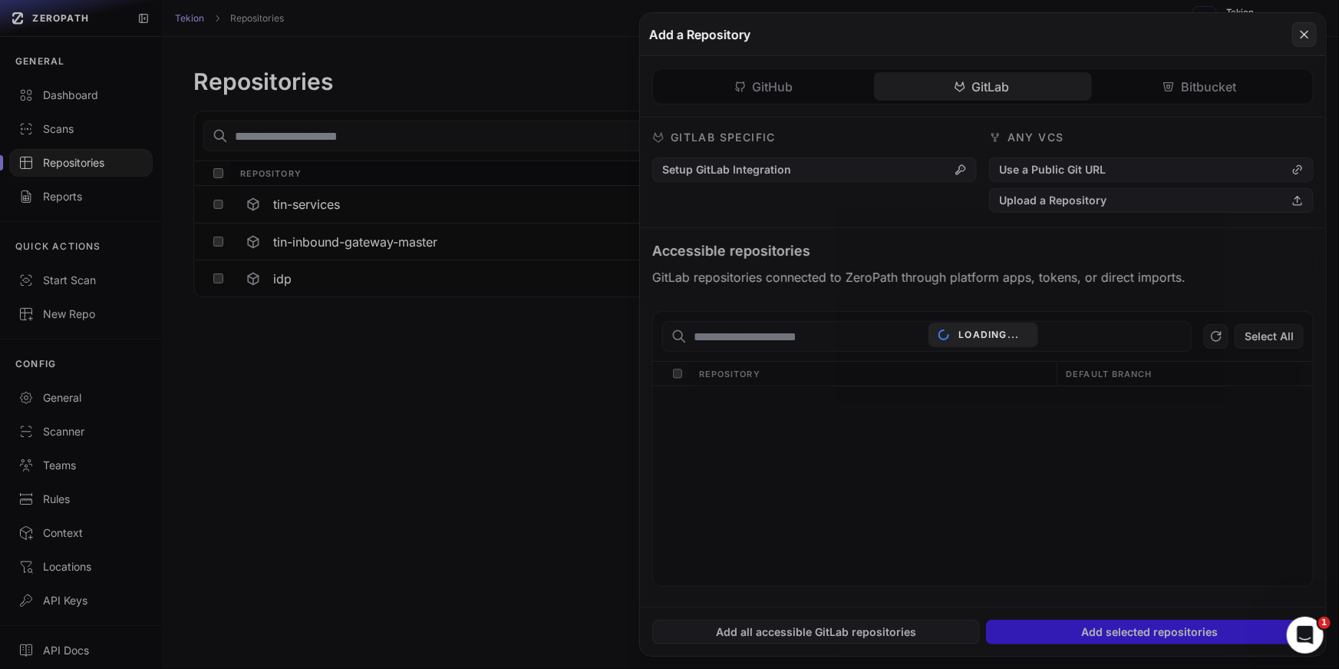
click at [996, 93] on div "GitHub GitLab Bitbucket GitHub Specific Install Github App Use an Access Token …" at bounding box center [983, 331] width 686 height 550
click at [1076, 207] on div "Loading..." at bounding box center [983, 334] width 686 height 642
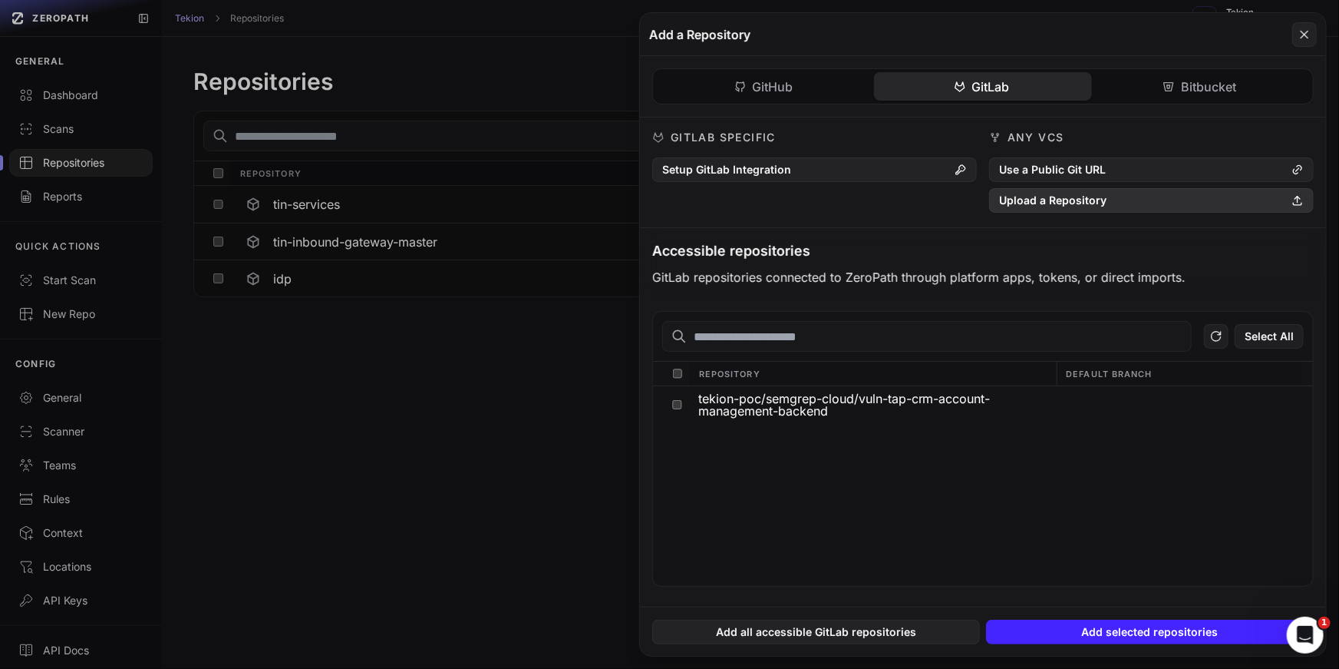
click at [1051, 197] on button "Upload a Repository" at bounding box center [1151, 200] width 325 height 25
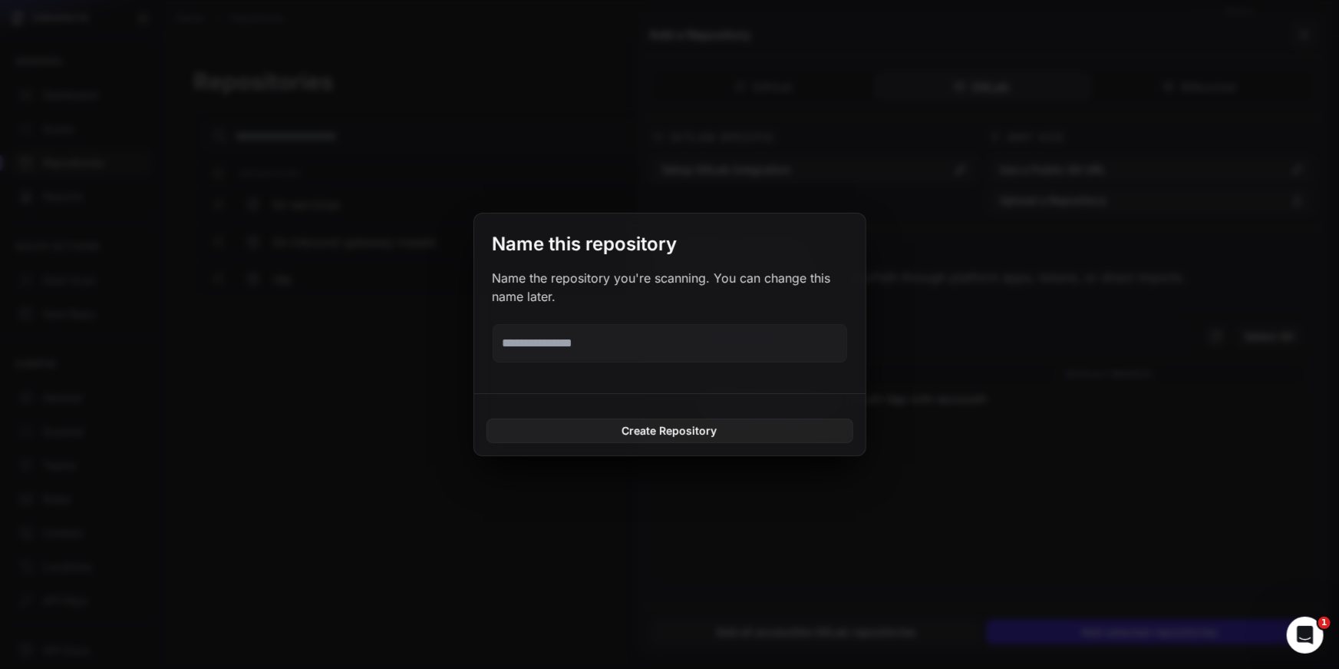
click at [603, 355] on input "text" at bounding box center [670, 343] width 355 height 38
type input "*********"
click at [674, 428] on button "Create Repository" at bounding box center [670, 430] width 367 height 25
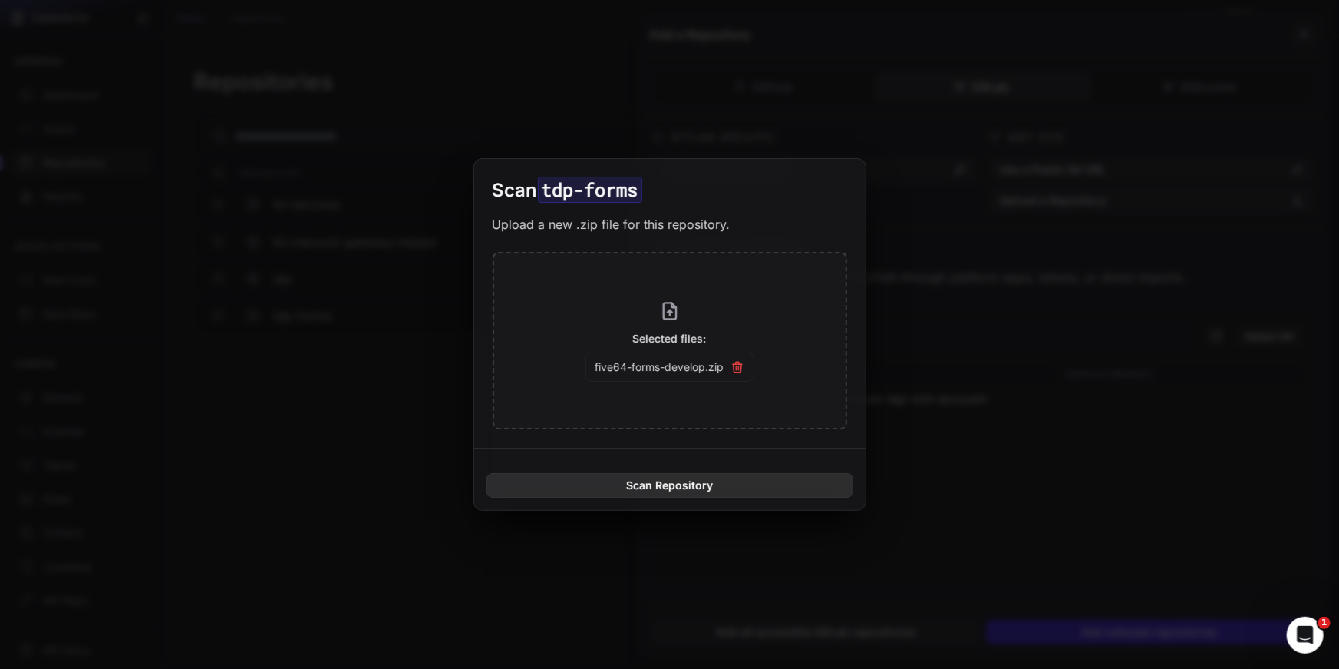
click at [688, 484] on button "Scan Repository" at bounding box center [670, 485] width 367 height 25
